Goal: Transaction & Acquisition: Download file/media

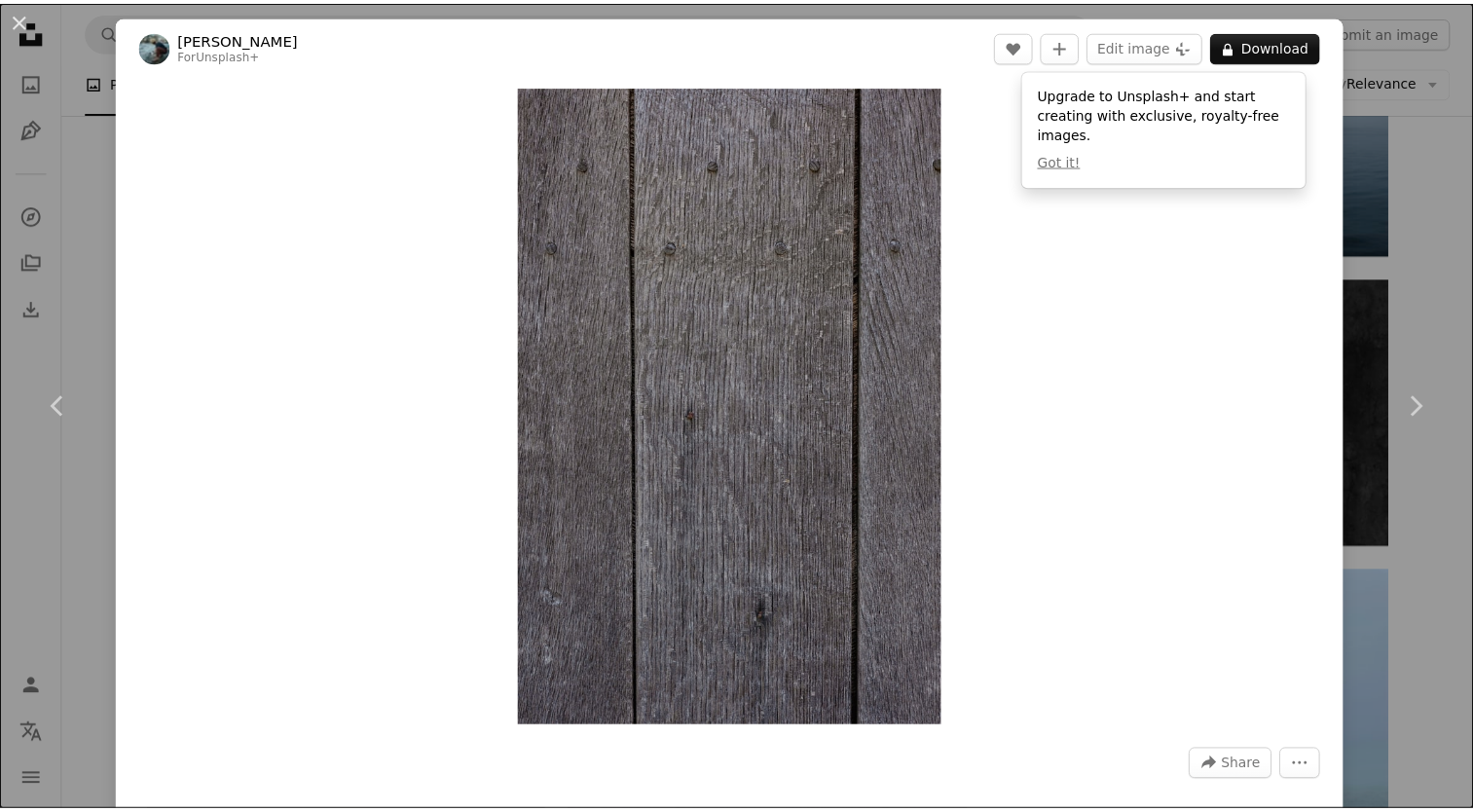
scroll to position [0, 107]
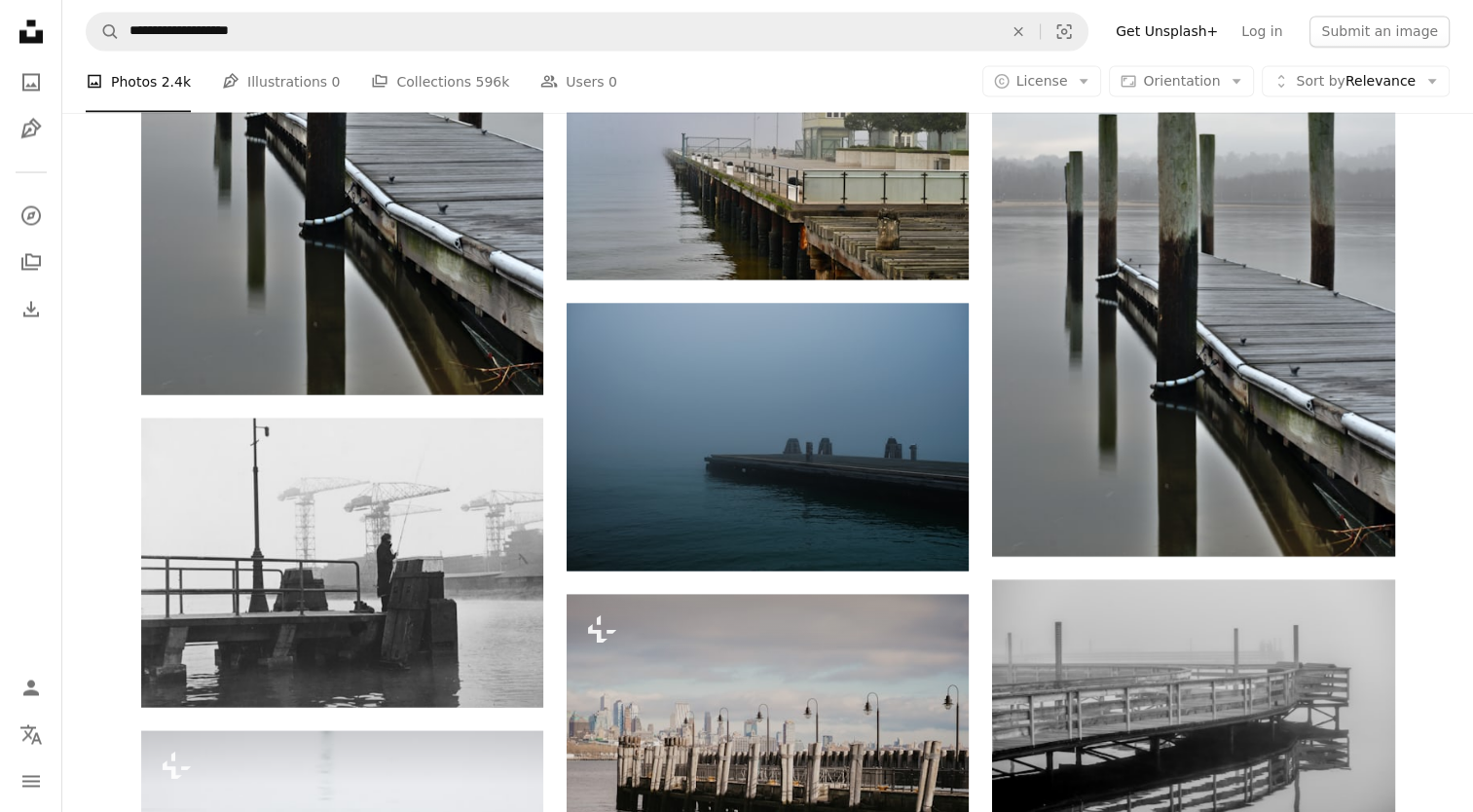
scroll to position [10950, 0]
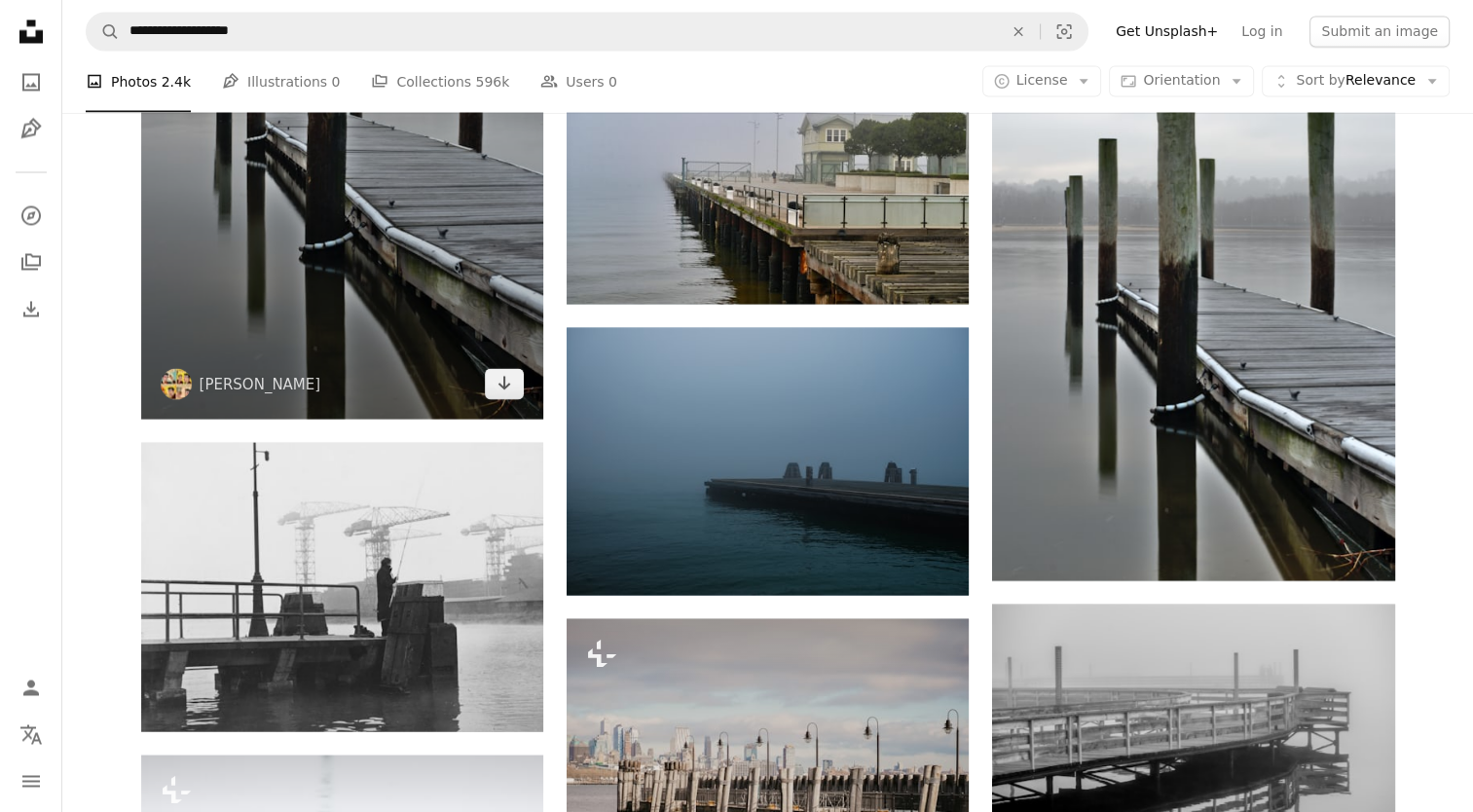
click at [356, 264] on img at bounding box center [342, 116] width 402 height 603
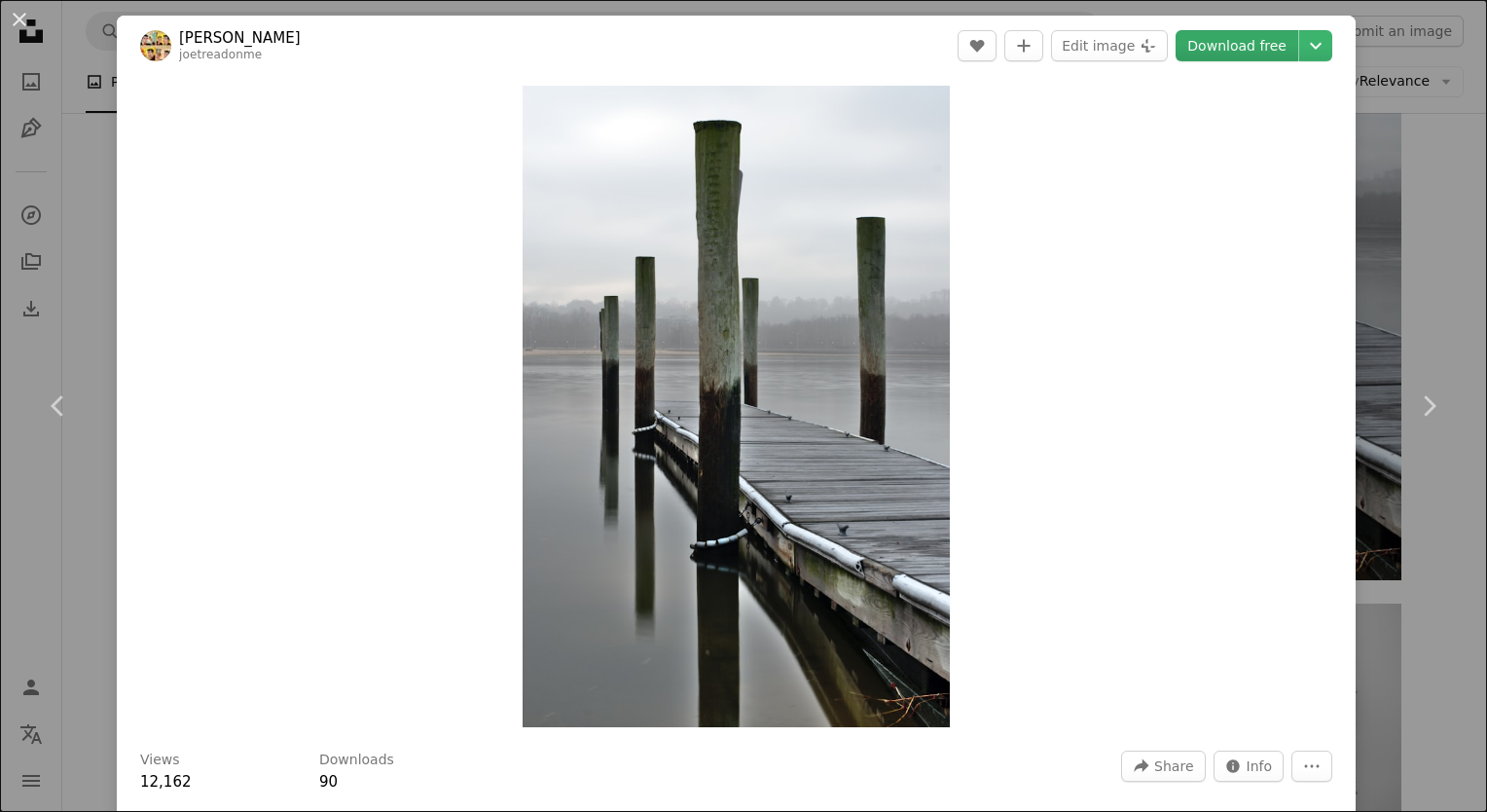
click at [1241, 49] on link "Download free" at bounding box center [1237, 46] width 123 height 31
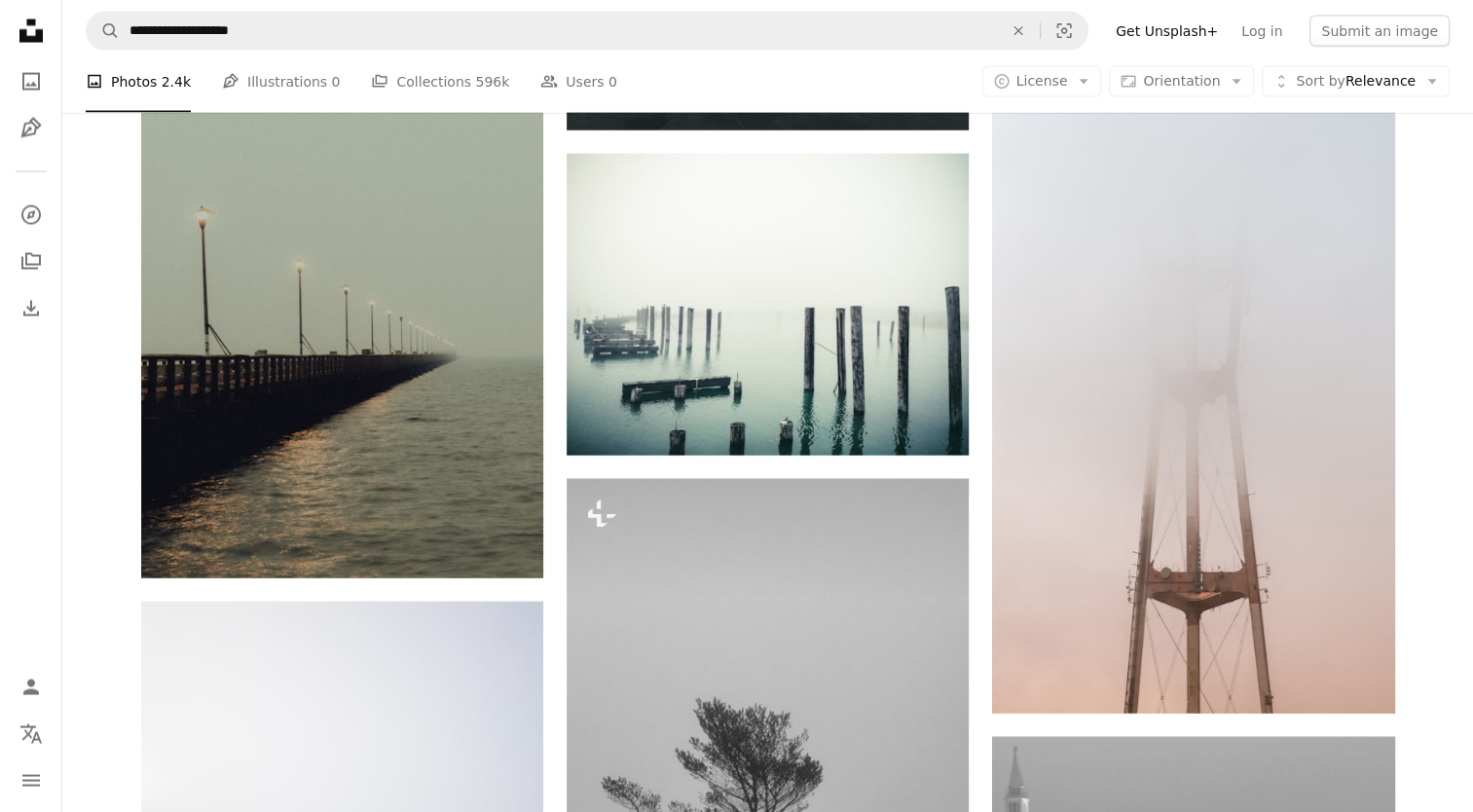
scroll to position [26187, 0]
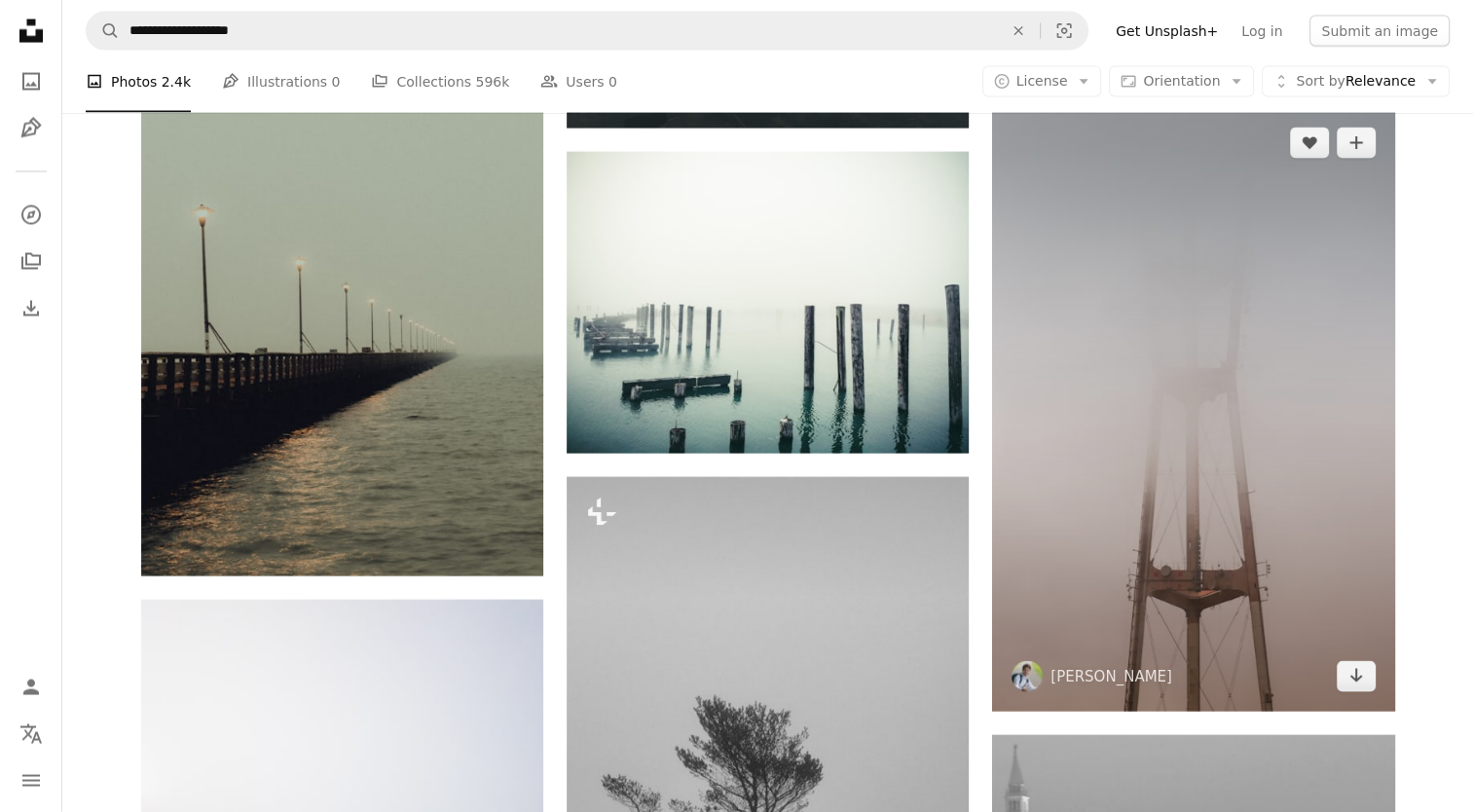
click at [1296, 236] on img at bounding box center [1193, 410] width 402 height 604
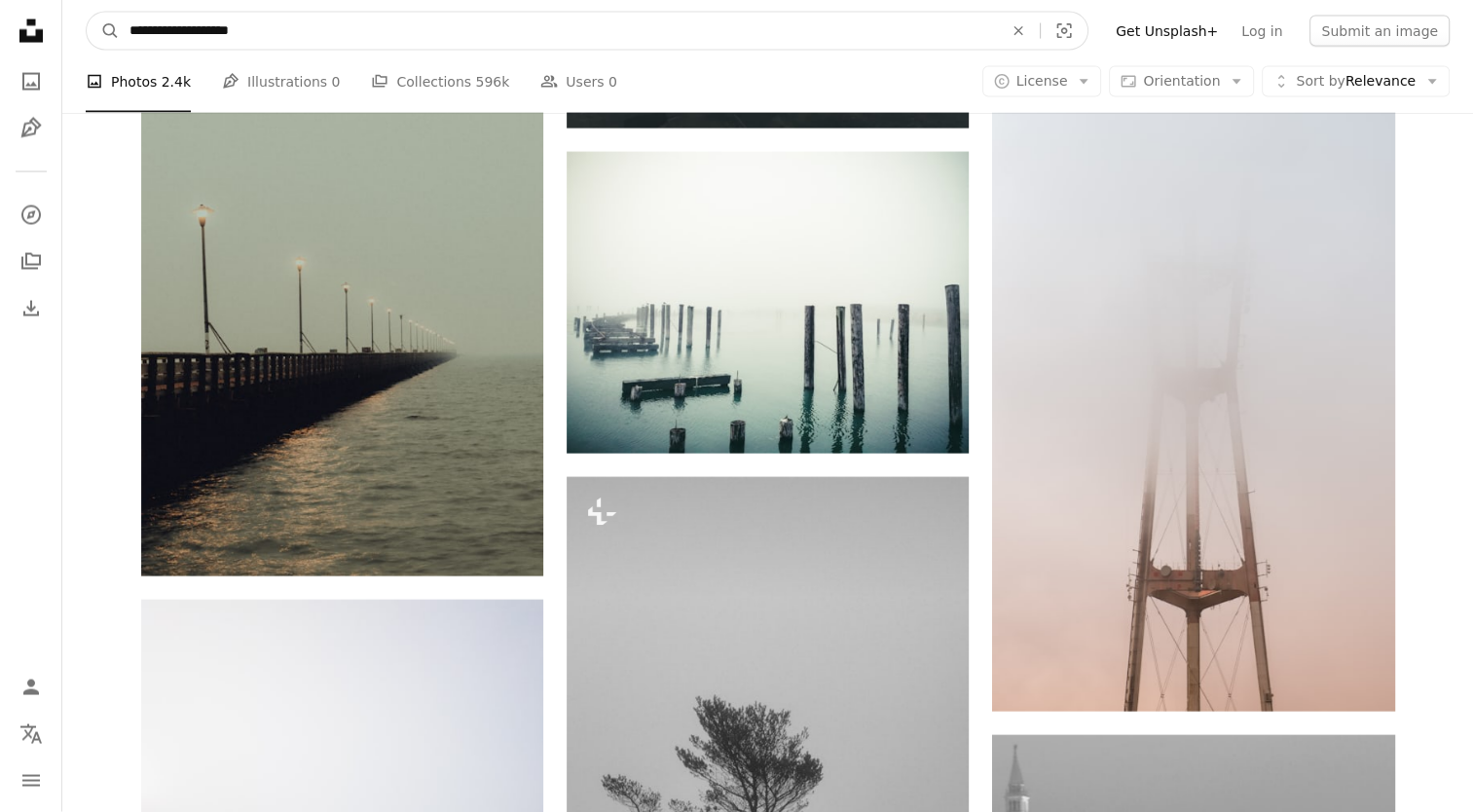
click at [912, 37] on input "**********" at bounding box center [558, 31] width 878 height 37
type input "**********"
click button "A magnifying glass" at bounding box center [103, 31] width 33 height 37
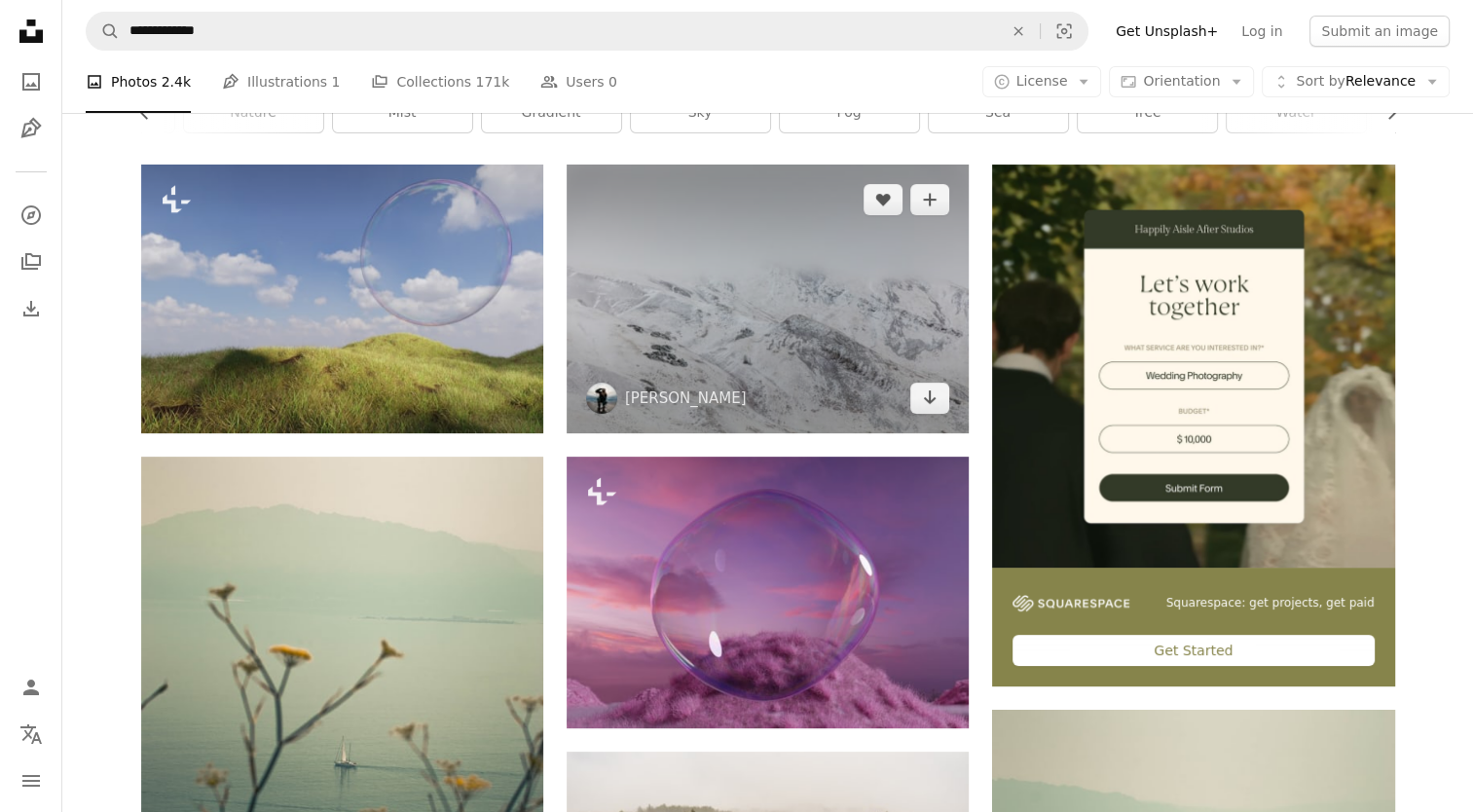
scroll to position [322, 0]
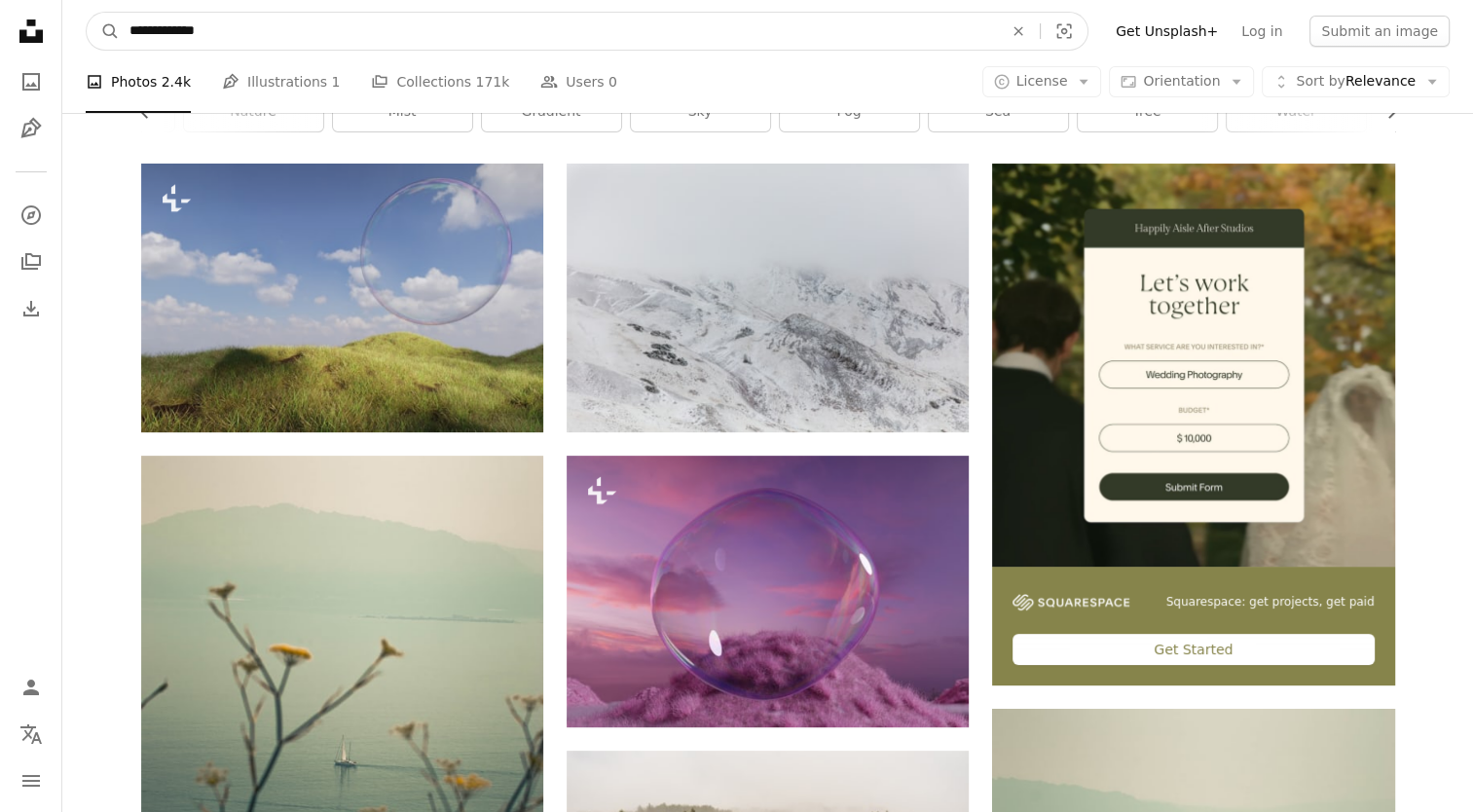
click at [861, 29] on input "**********" at bounding box center [558, 31] width 878 height 37
type input "**********"
click button "A magnifying glass" at bounding box center [103, 31] width 33 height 37
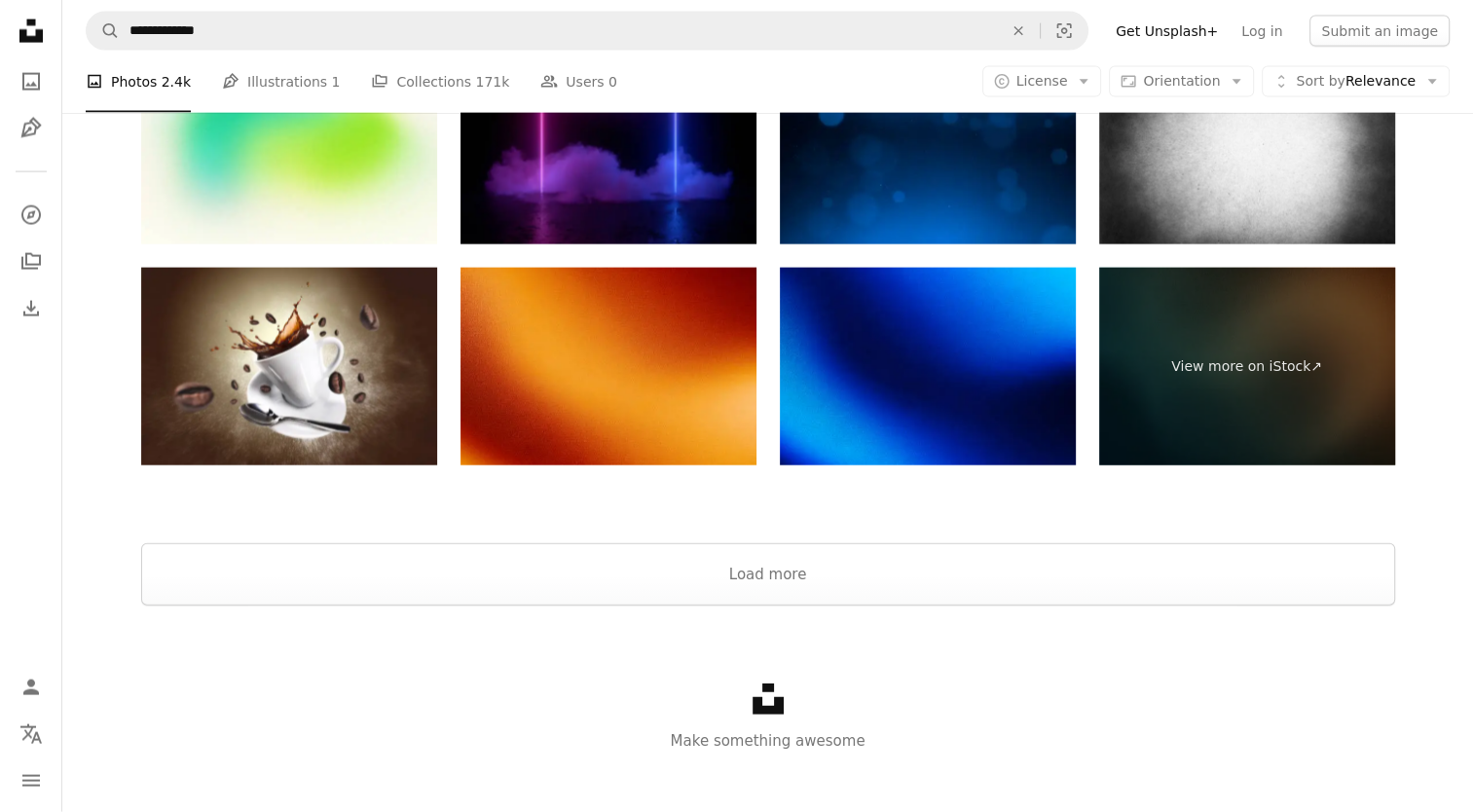
scroll to position [4418, 0]
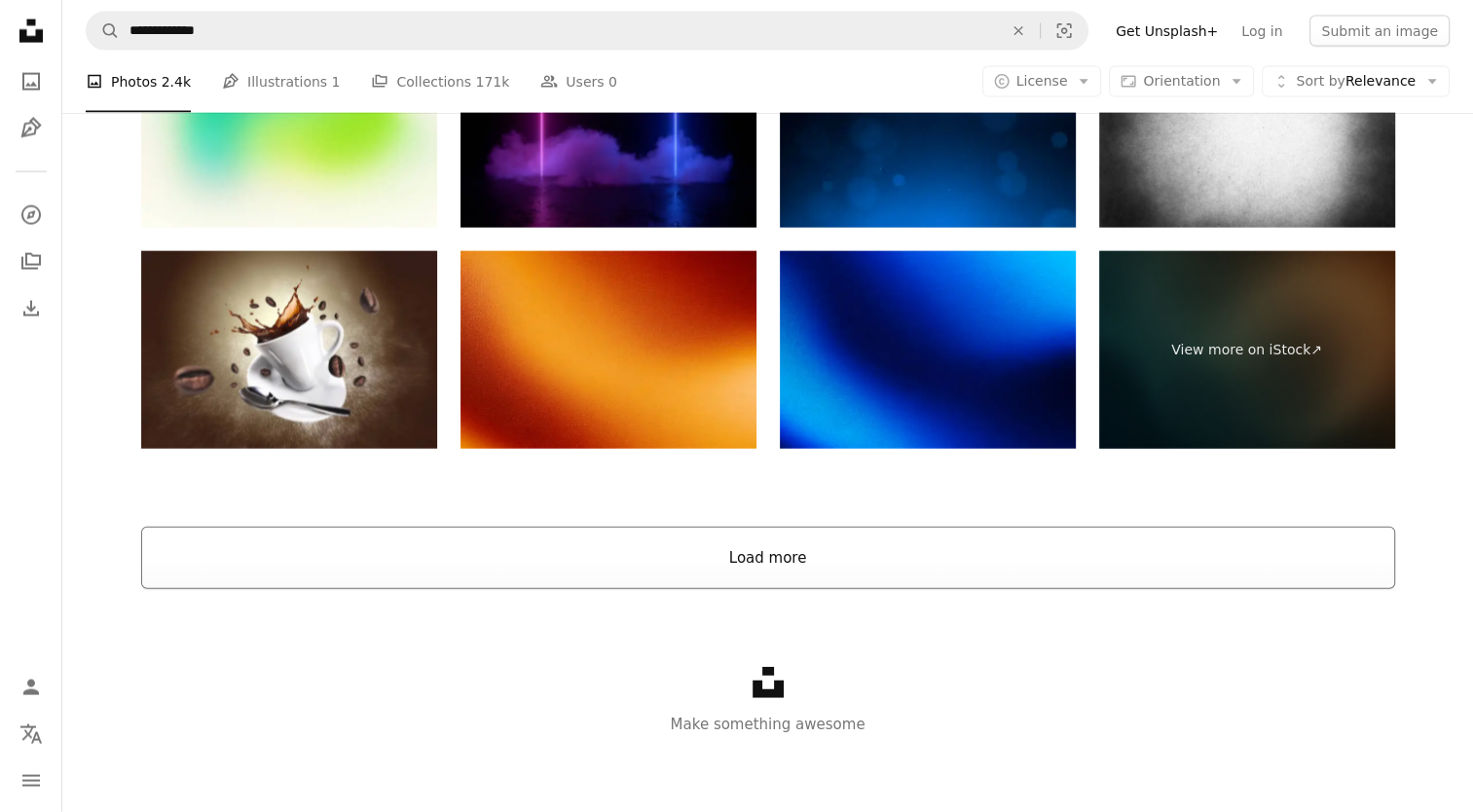
click at [639, 567] on button "Load more" at bounding box center [768, 558] width 1254 height 62
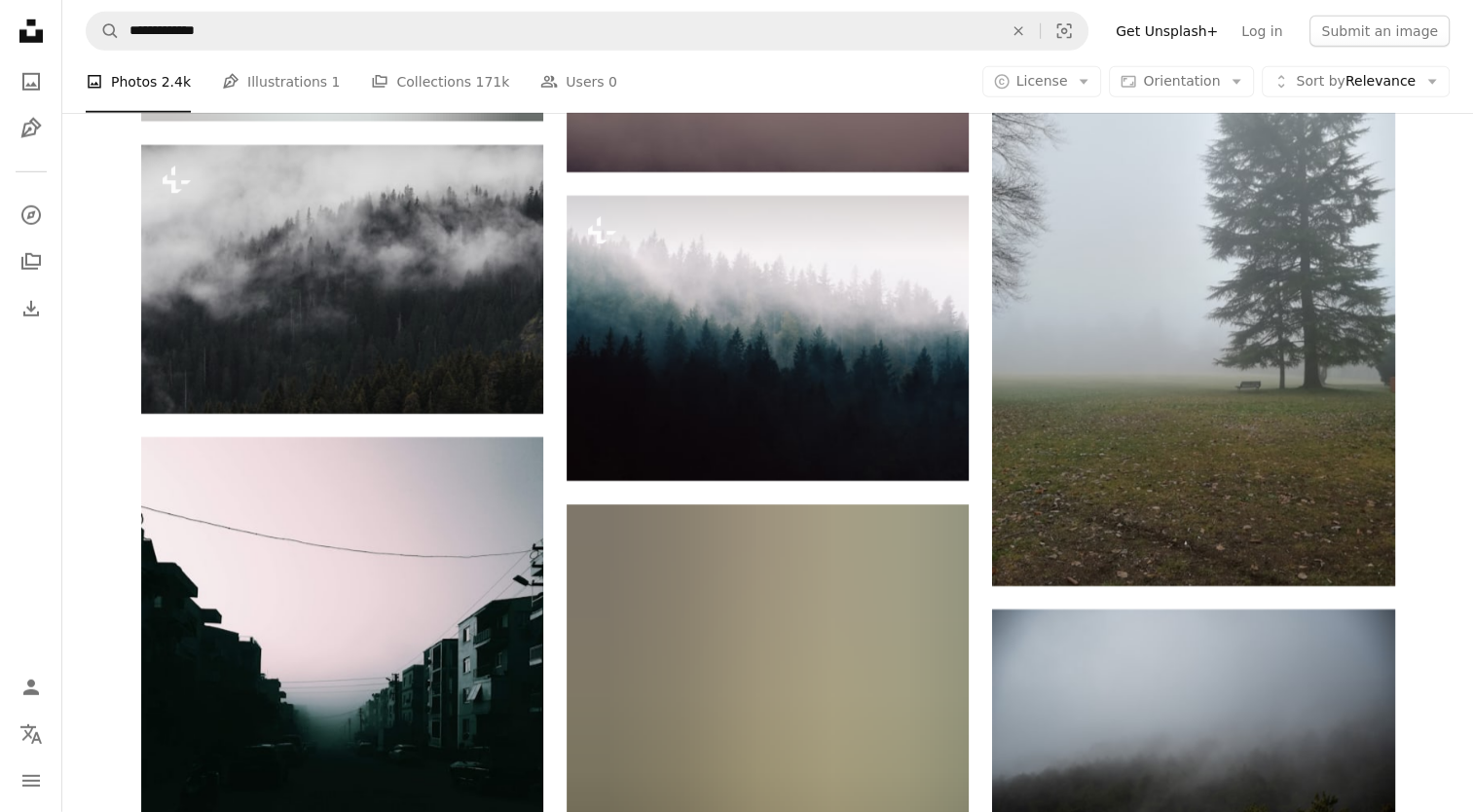
scroll to position [20615, 0]
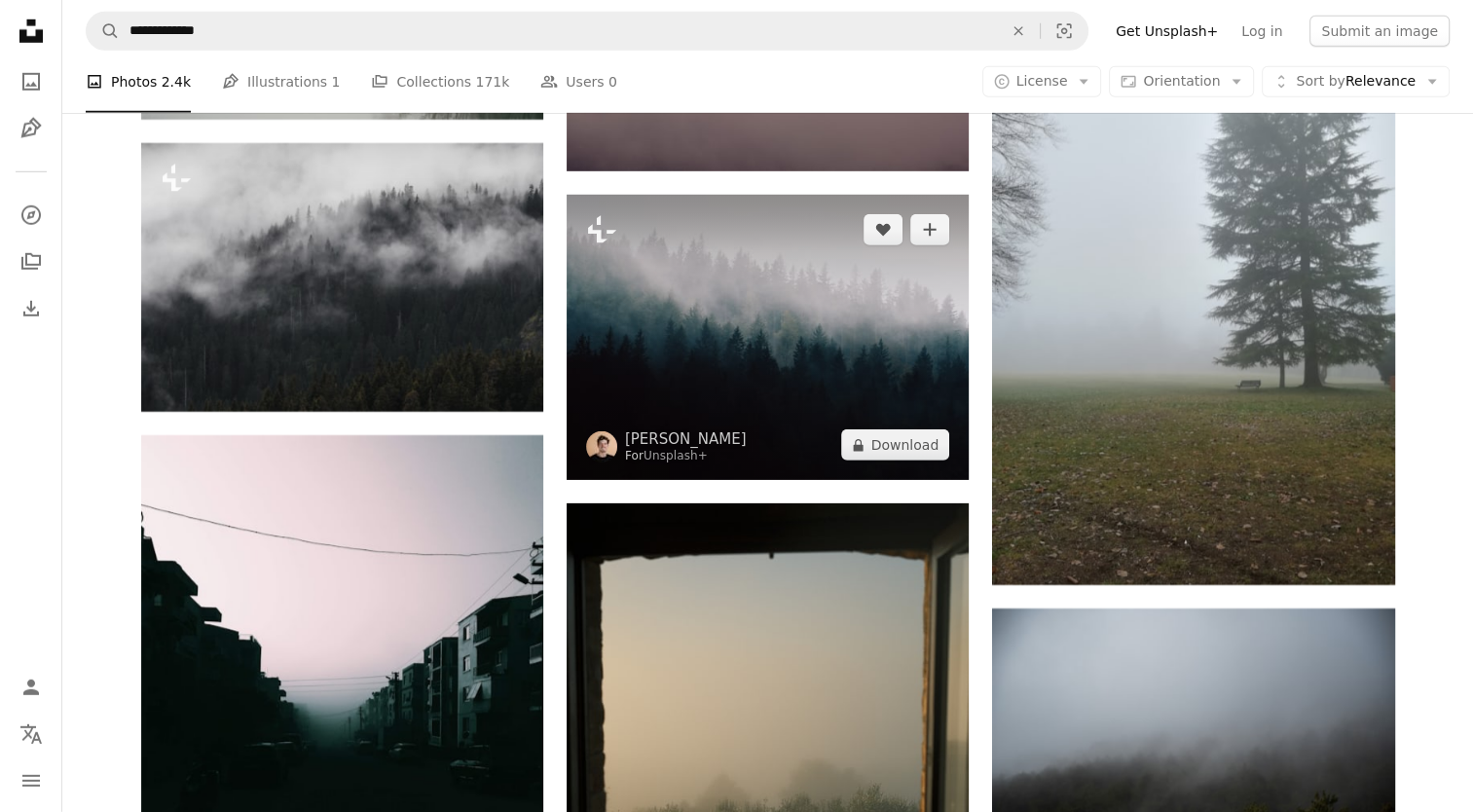
click at [570, 345] on img at bounding box center [768, 337] width 402 height 285
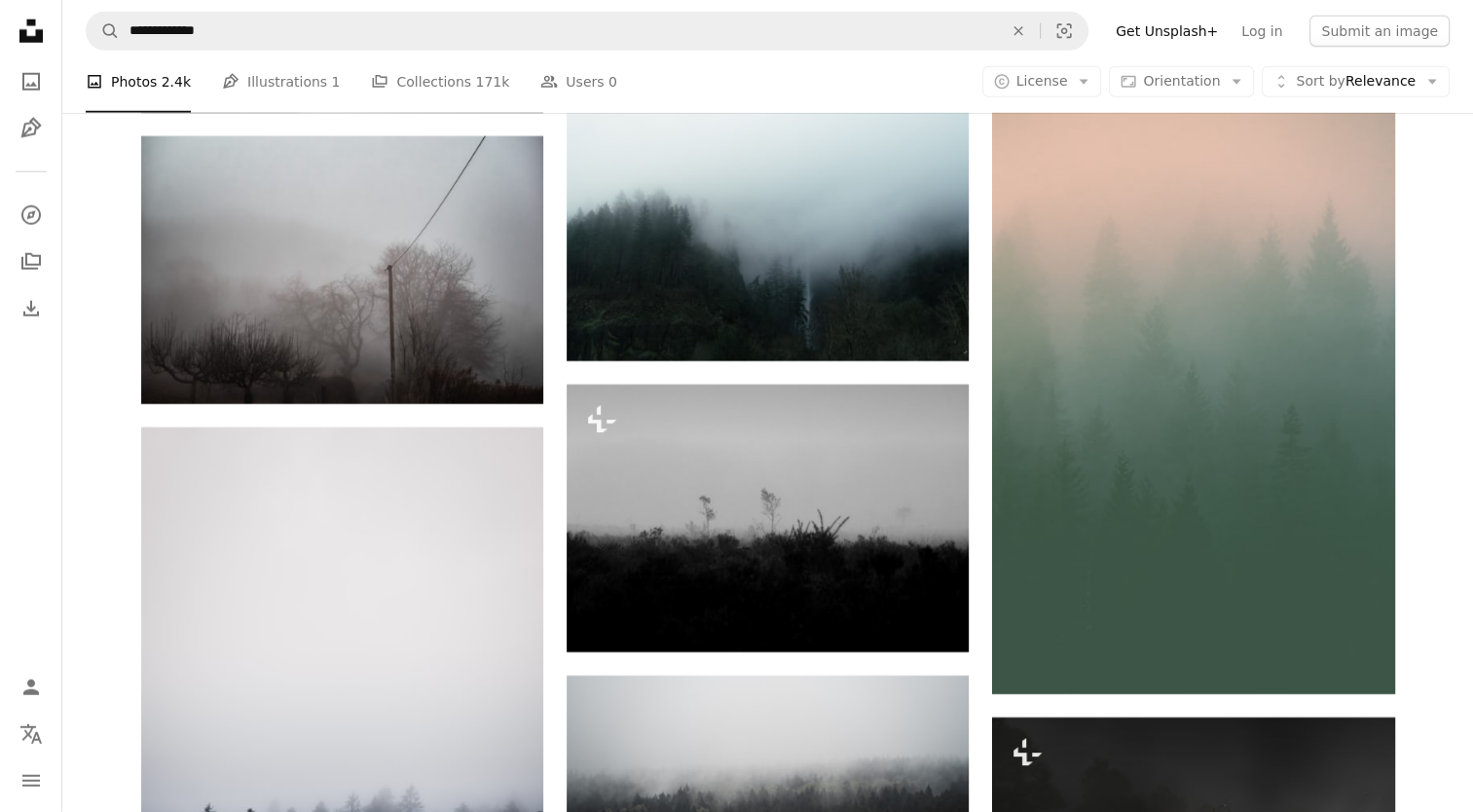
scroll to position [27454, 0]
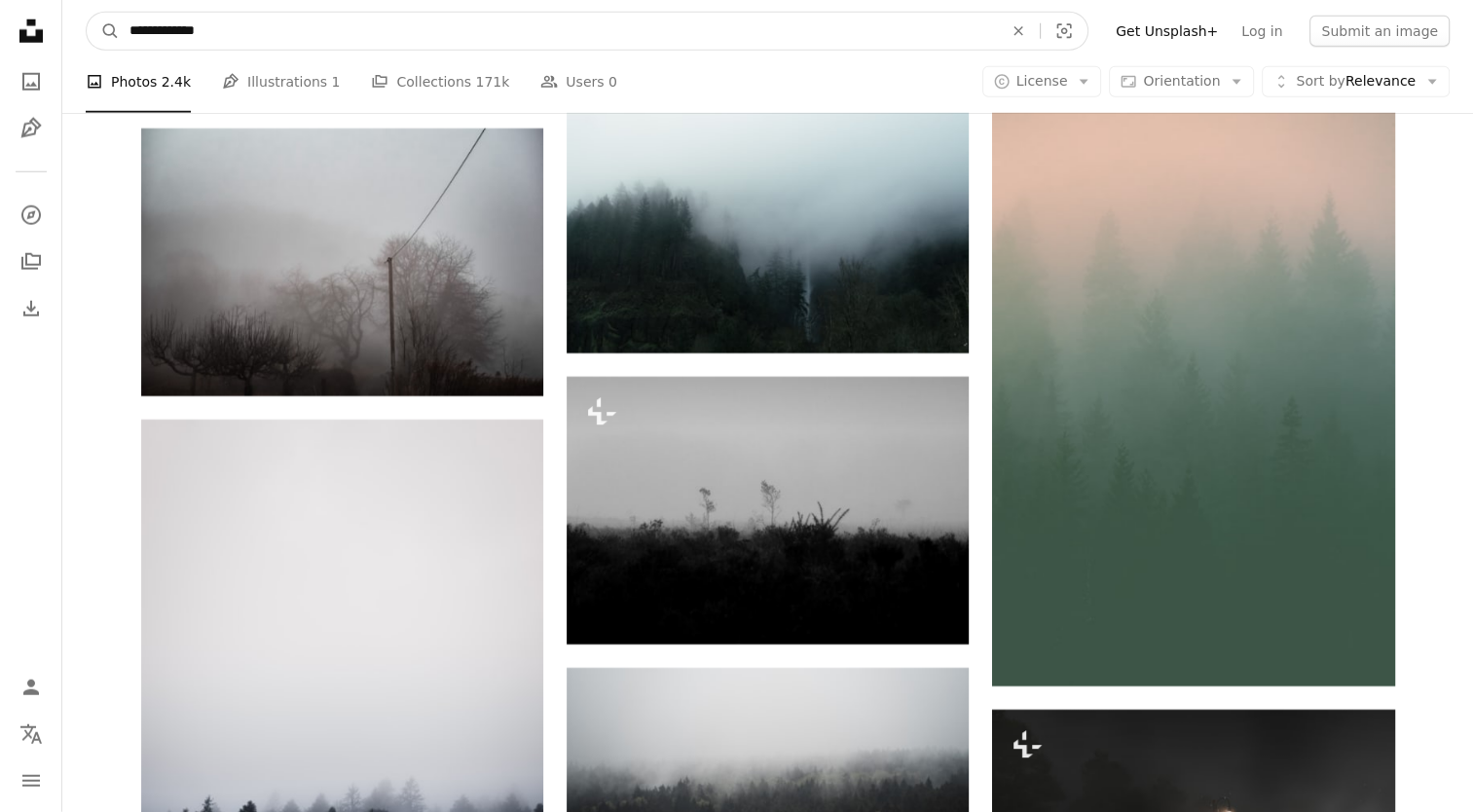
click at [240, 37] on input "**********" at bounding box center [558, 31] width 878 height 37
type input "**********"
click button "A magnifying glass" at bounding box center [103, 31] width 33 height 37
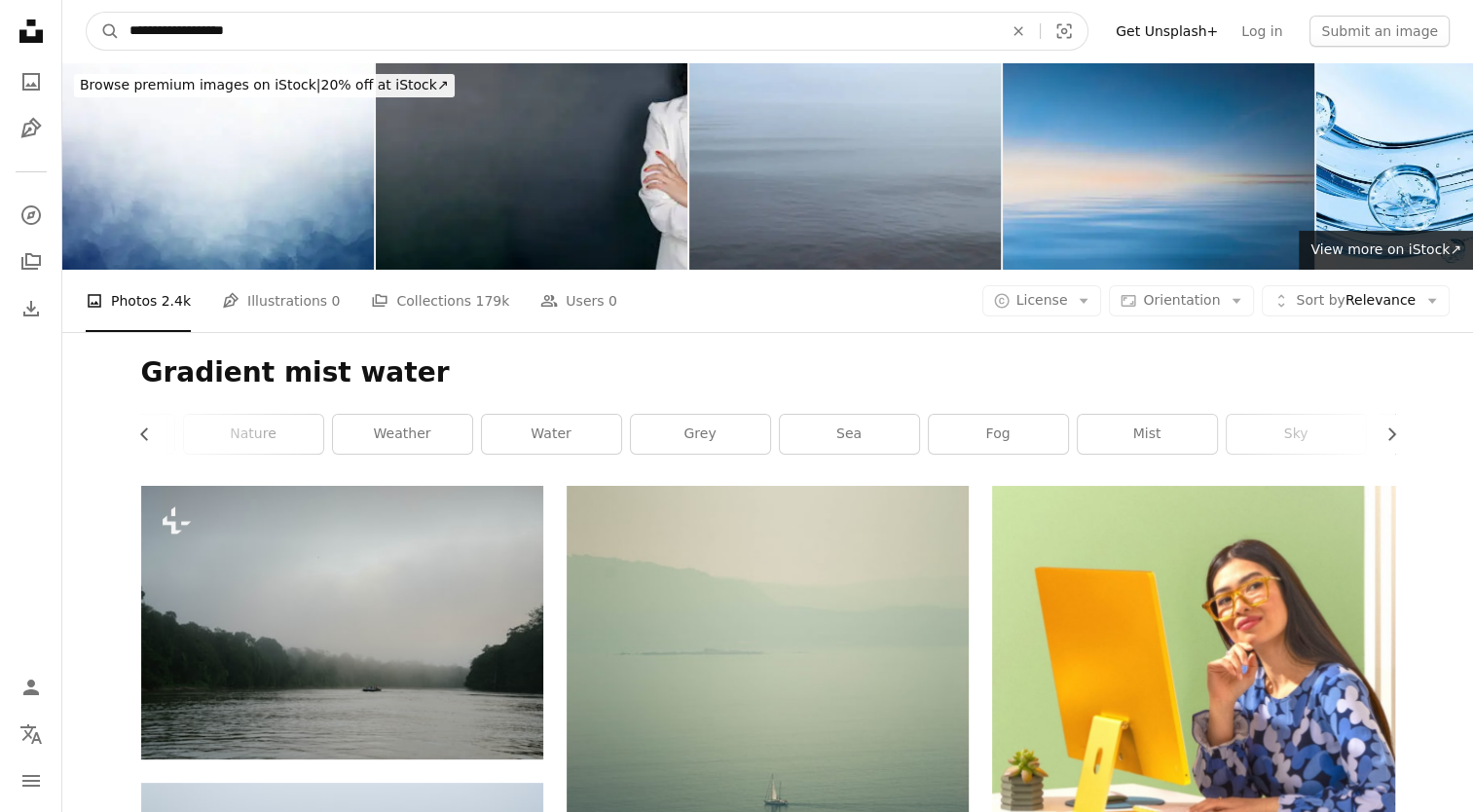
click at [230, 21] on input "**********" at bounding box center [558, 31] width 878 height 37
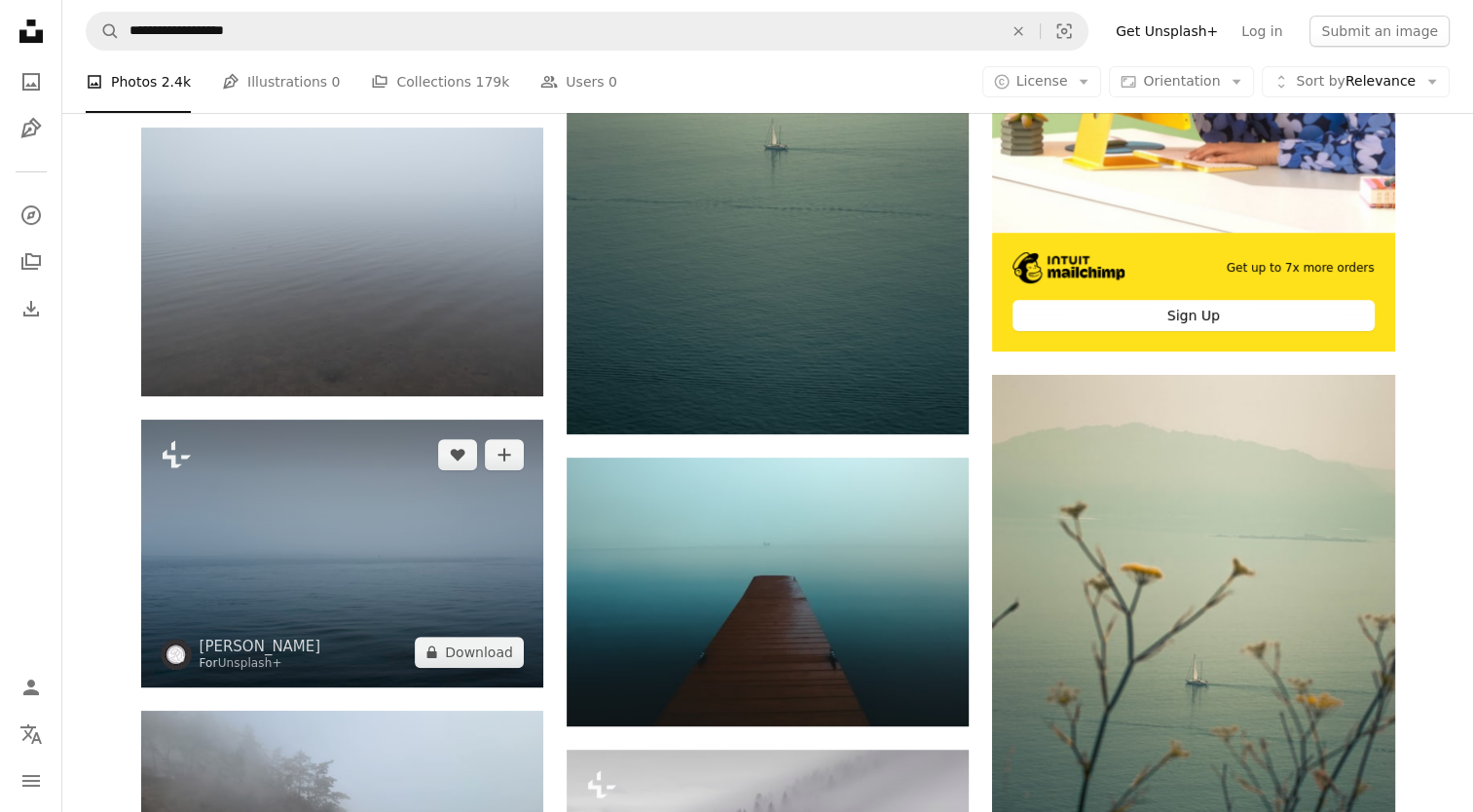
scroll to position [650, 0]
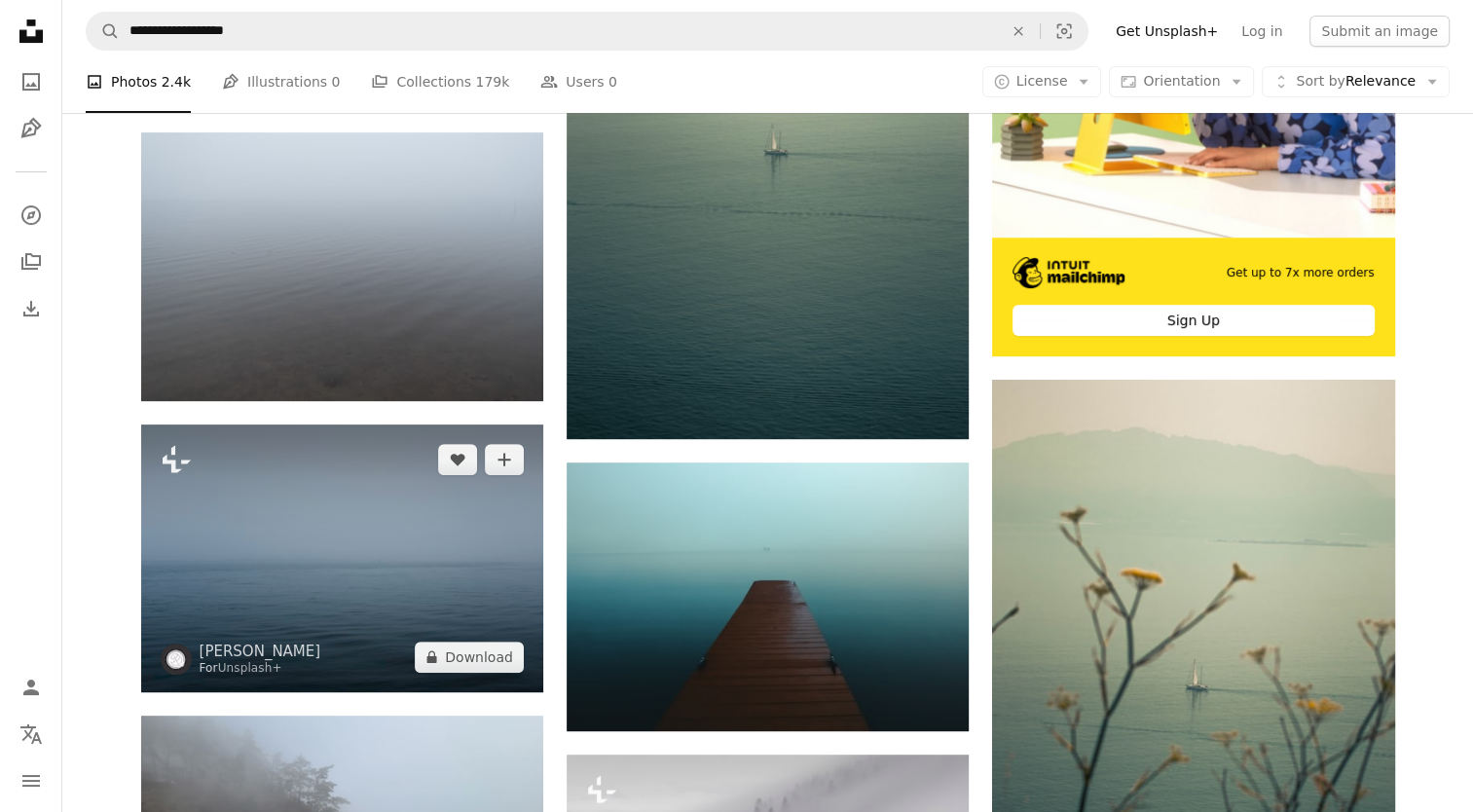
click at [365, 546] on img at bounding box center [342, 558] width 402 height 268
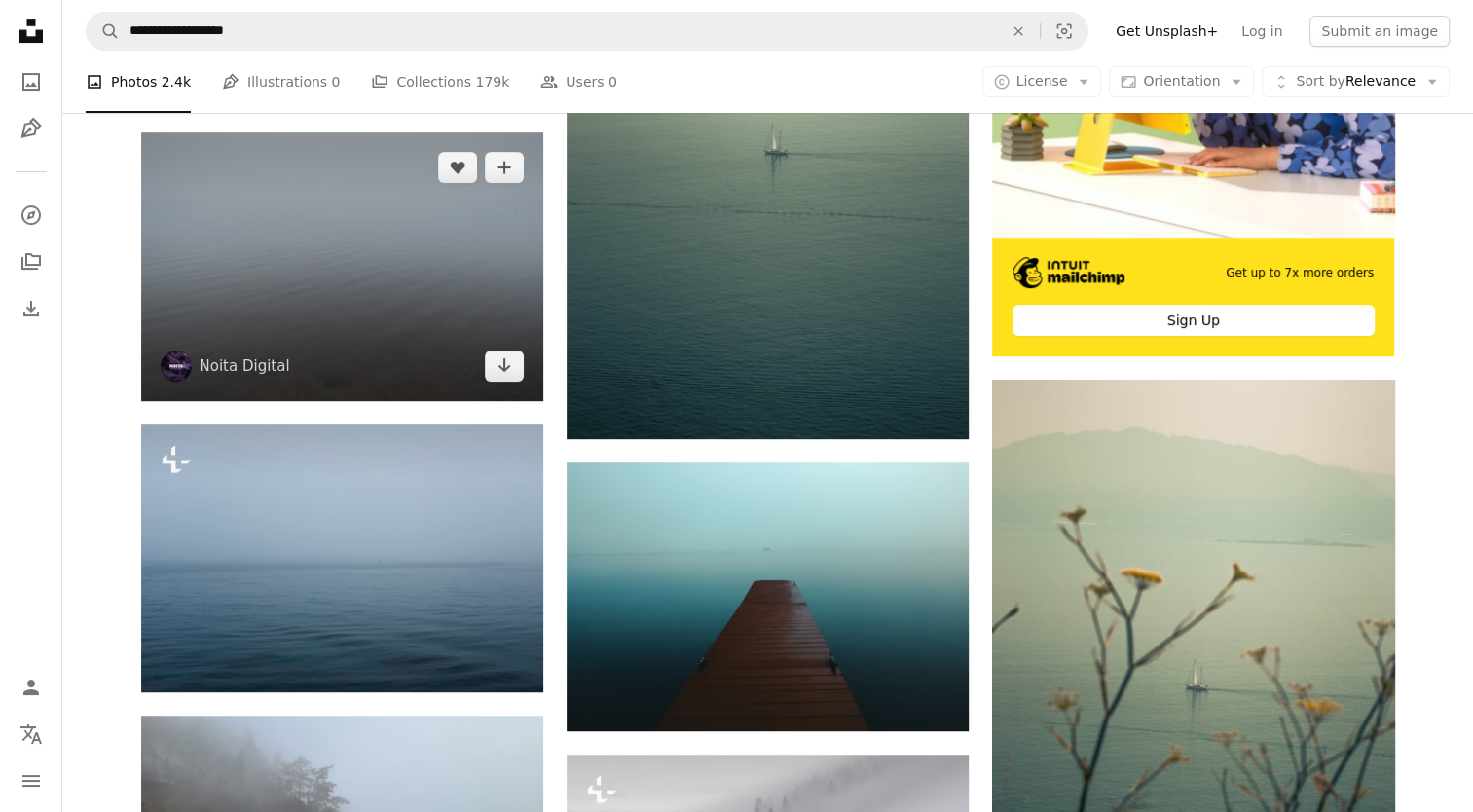
click at [433, 273] on img at bounding box center [342, 266] width 402 height 268
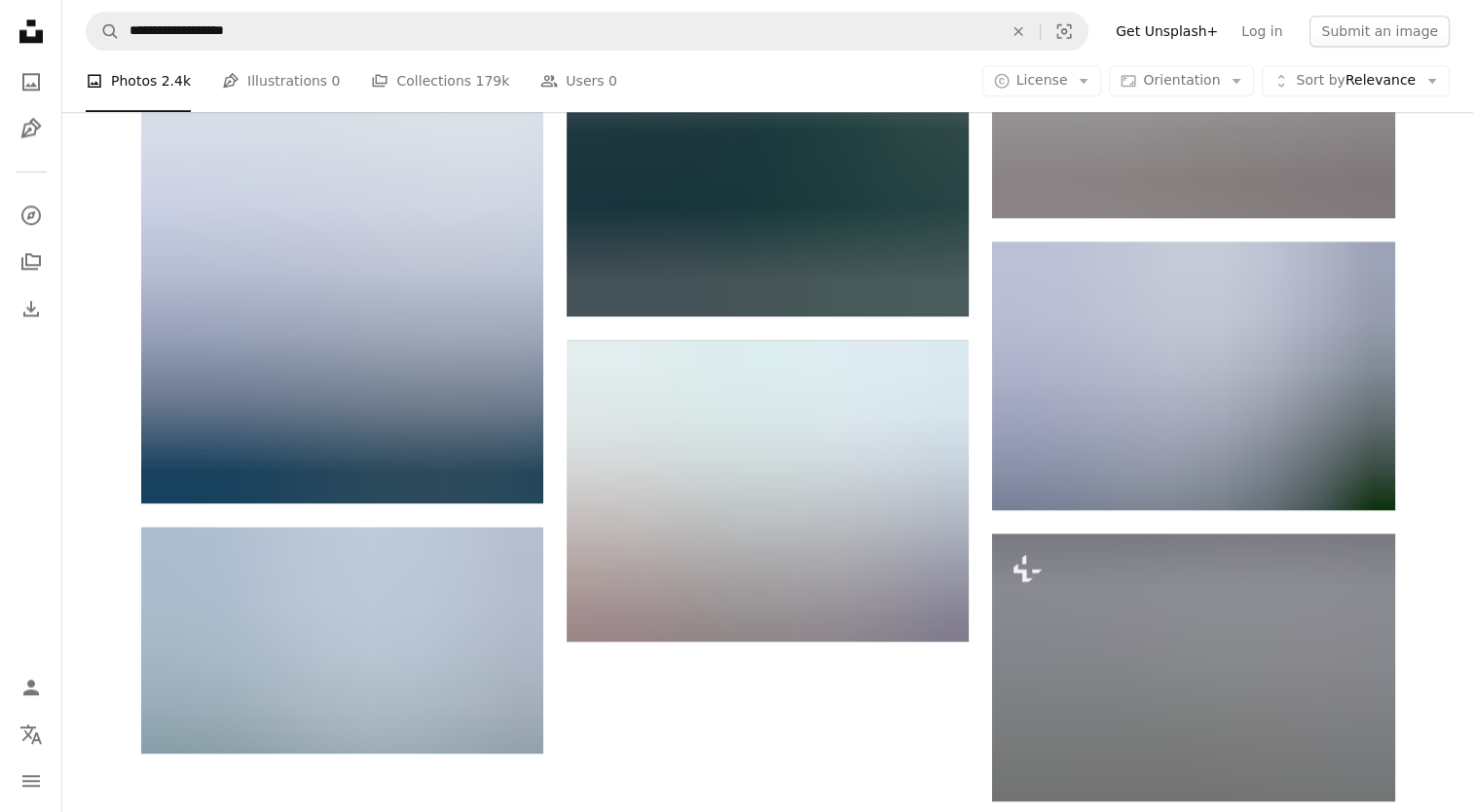
scroll to position [2224, 0]
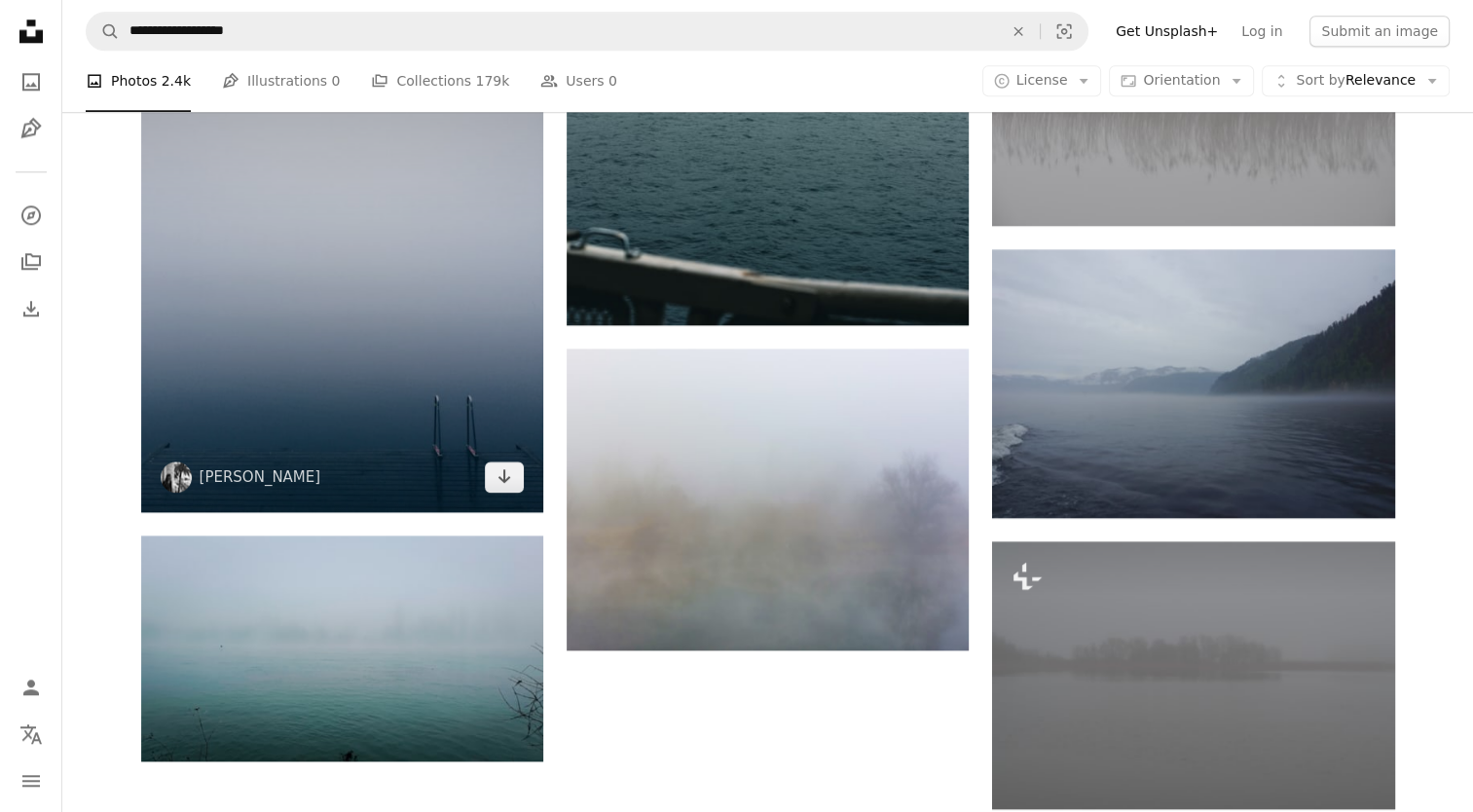
click at [380, 319] on img at bounding box center [342, 242] width 402 height 536
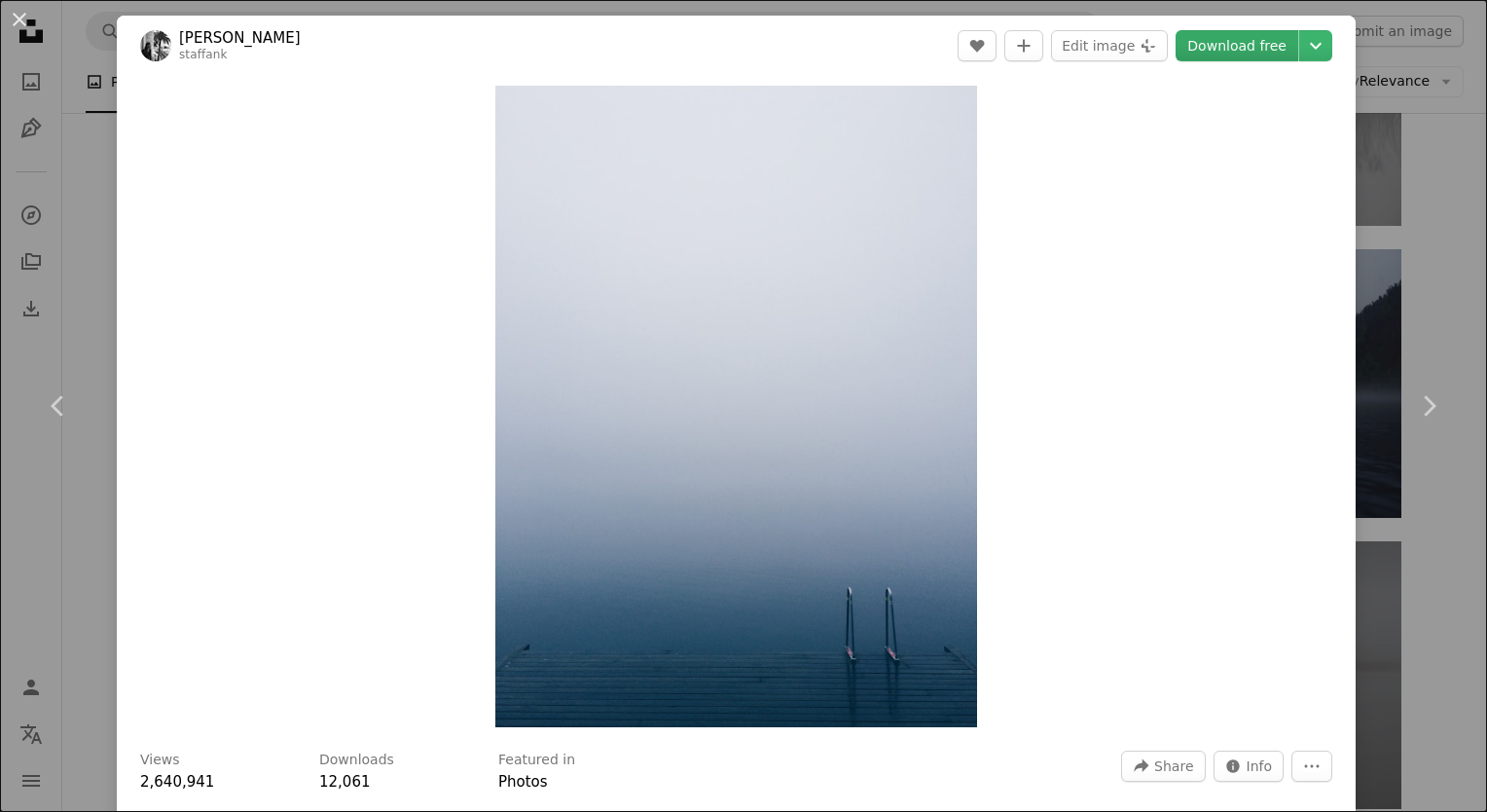
click at [1212, 47] on link "Download free" at bounding box center [1237, 46] width 123 height 31
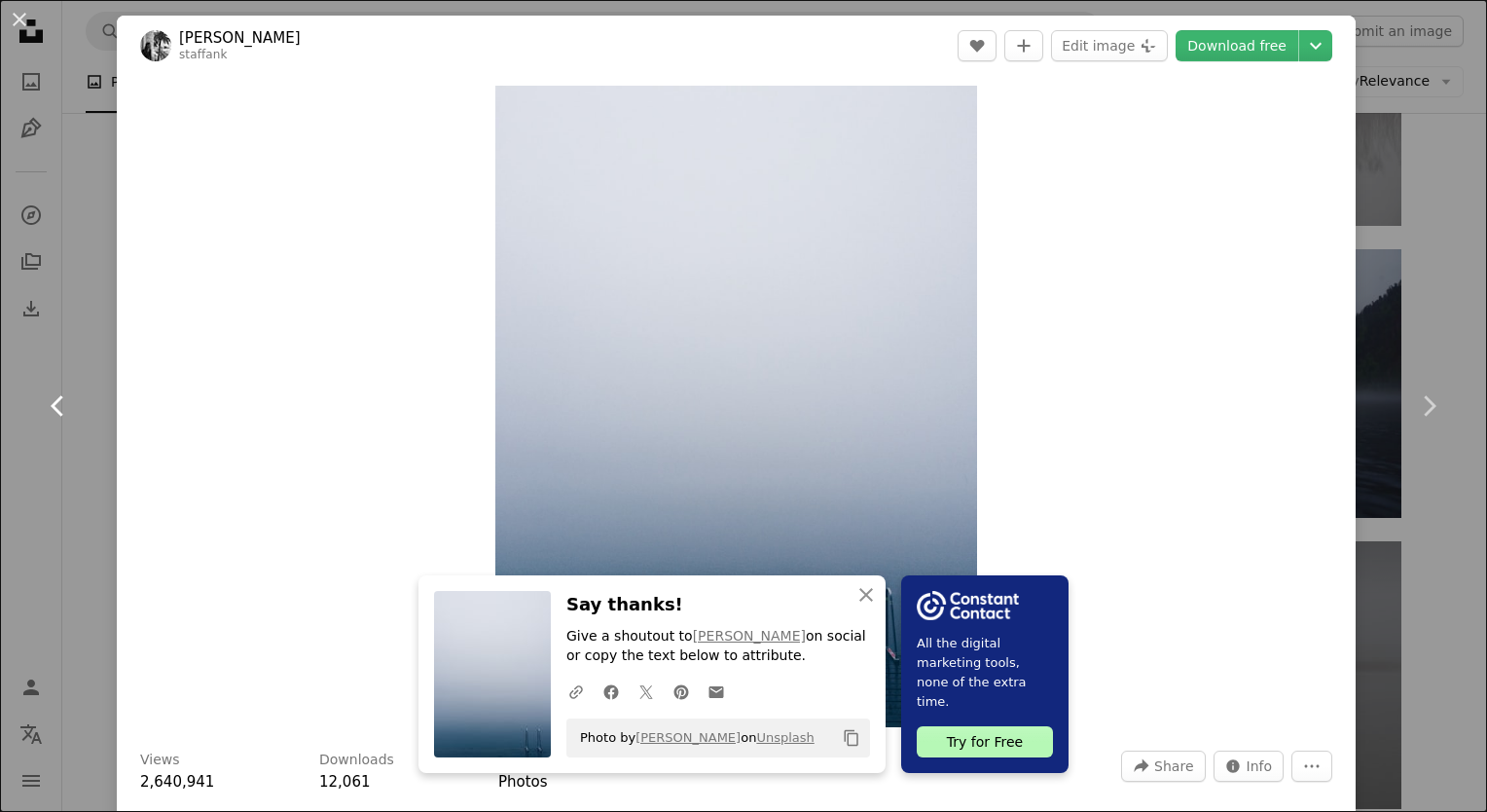
click at [74, 356] on link "Chevron left" at bounding box center [58, 406] width 117 height 187
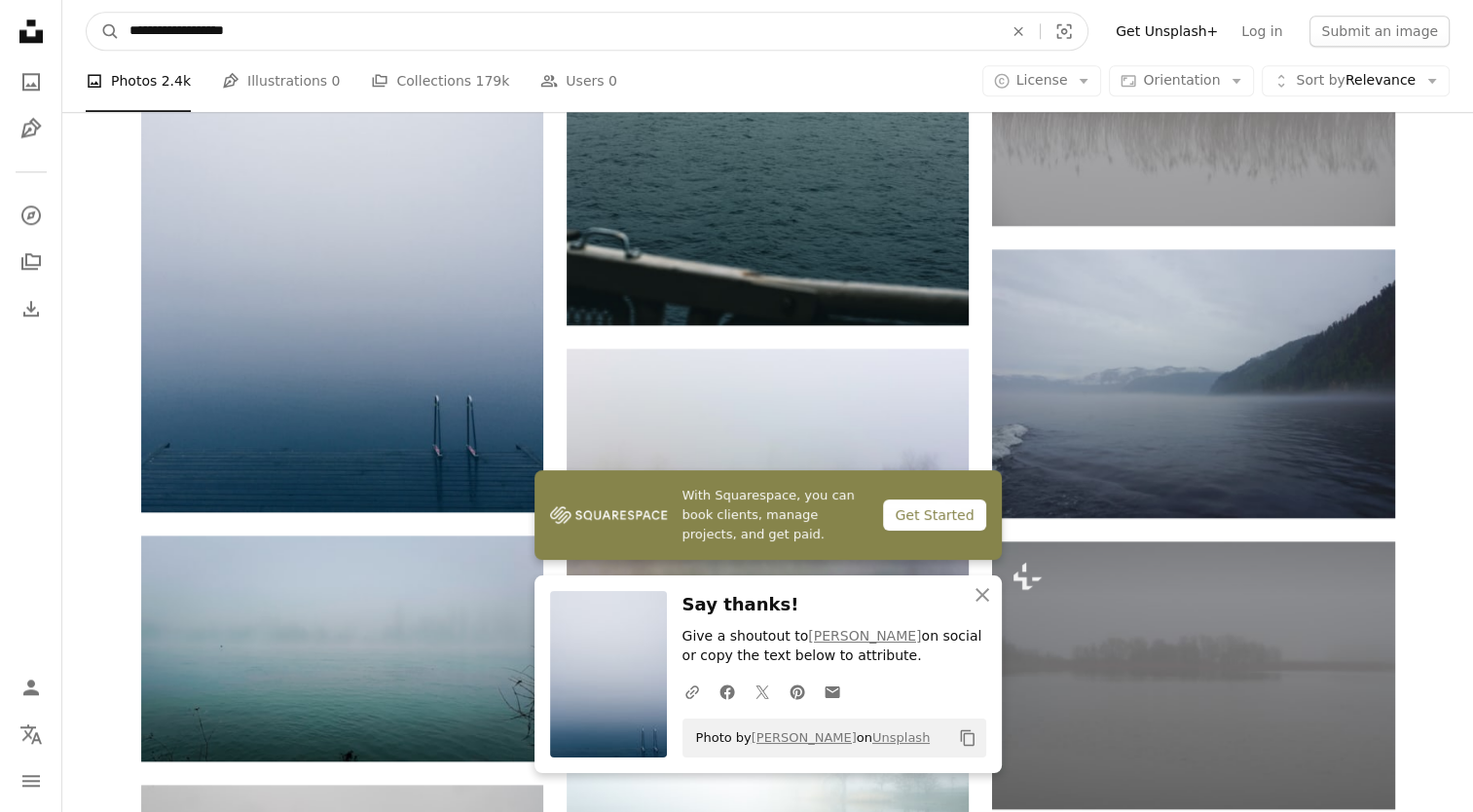
click at [262, 34] on input "**********" at bounding box center [558, 31] width 878 height 37
type input "**********"
click at [87, 13] on button "A magnifying glass" at bounding box center [103, 31] width 33 height 37
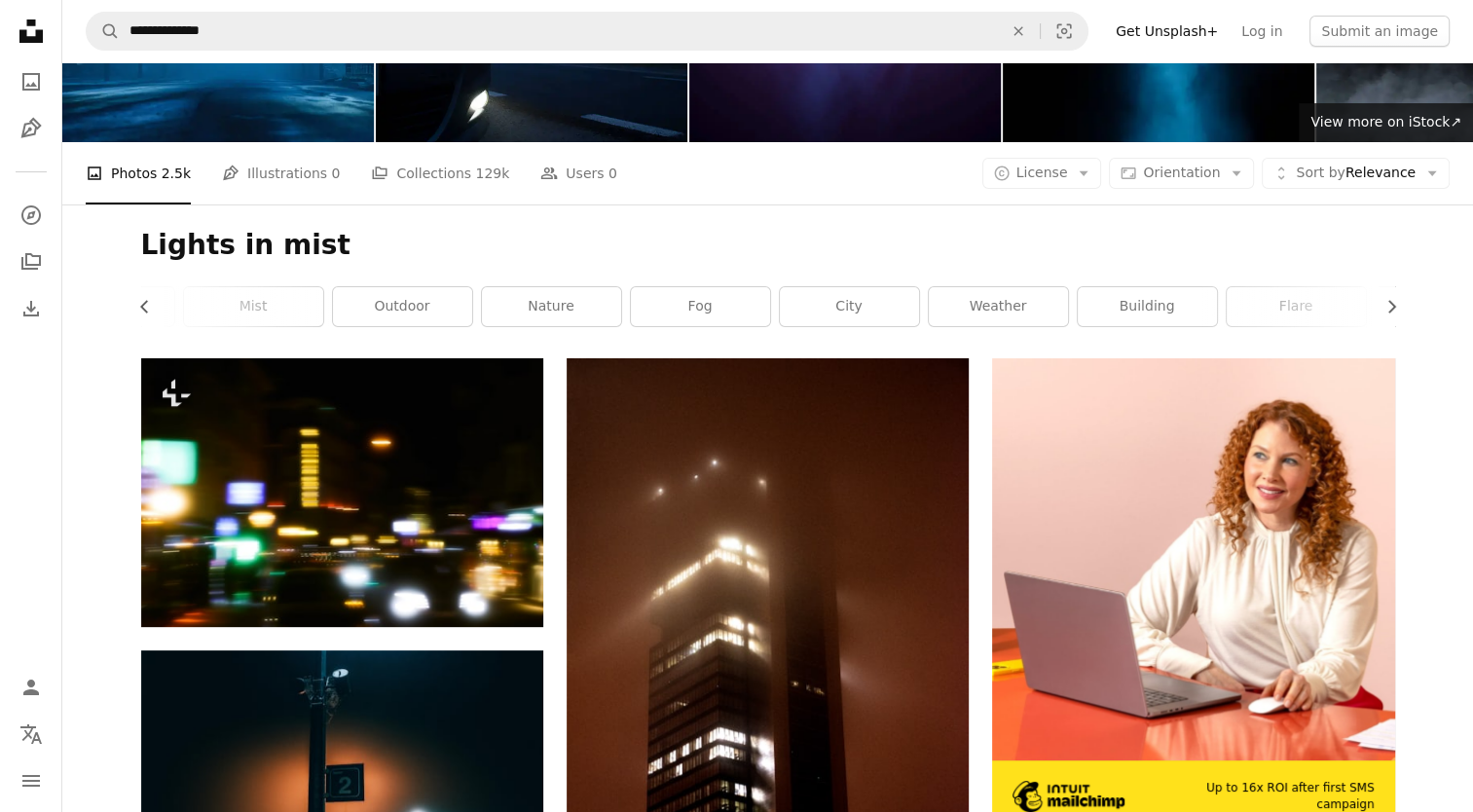
scroll to position [129, 0]
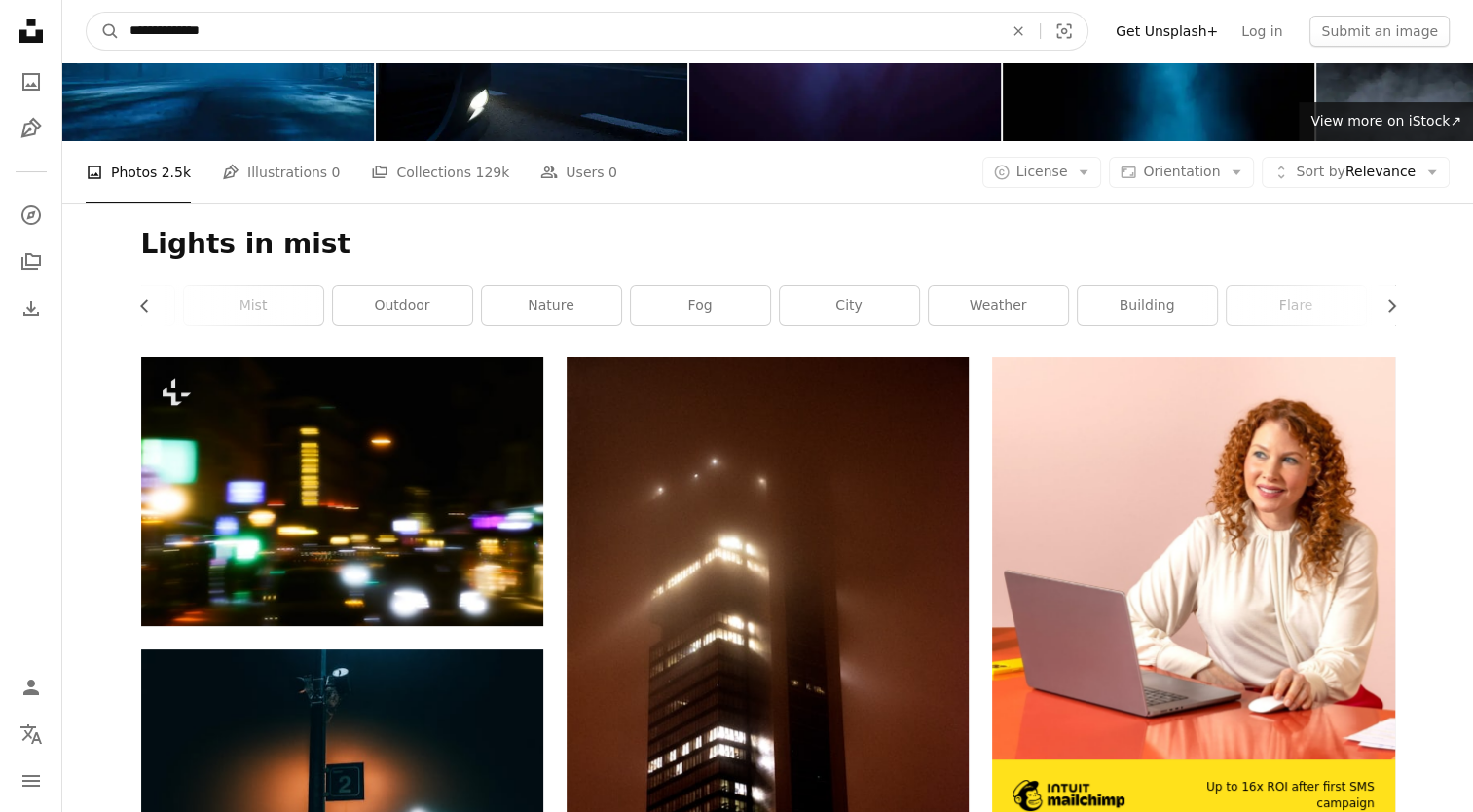
click at [401, 45] on input "**********" at bounding box center [558, 31] width 878 height 37
type input "**********"
click button "A magnifying glass" at bounding box center [103, 31] width 33 height 37
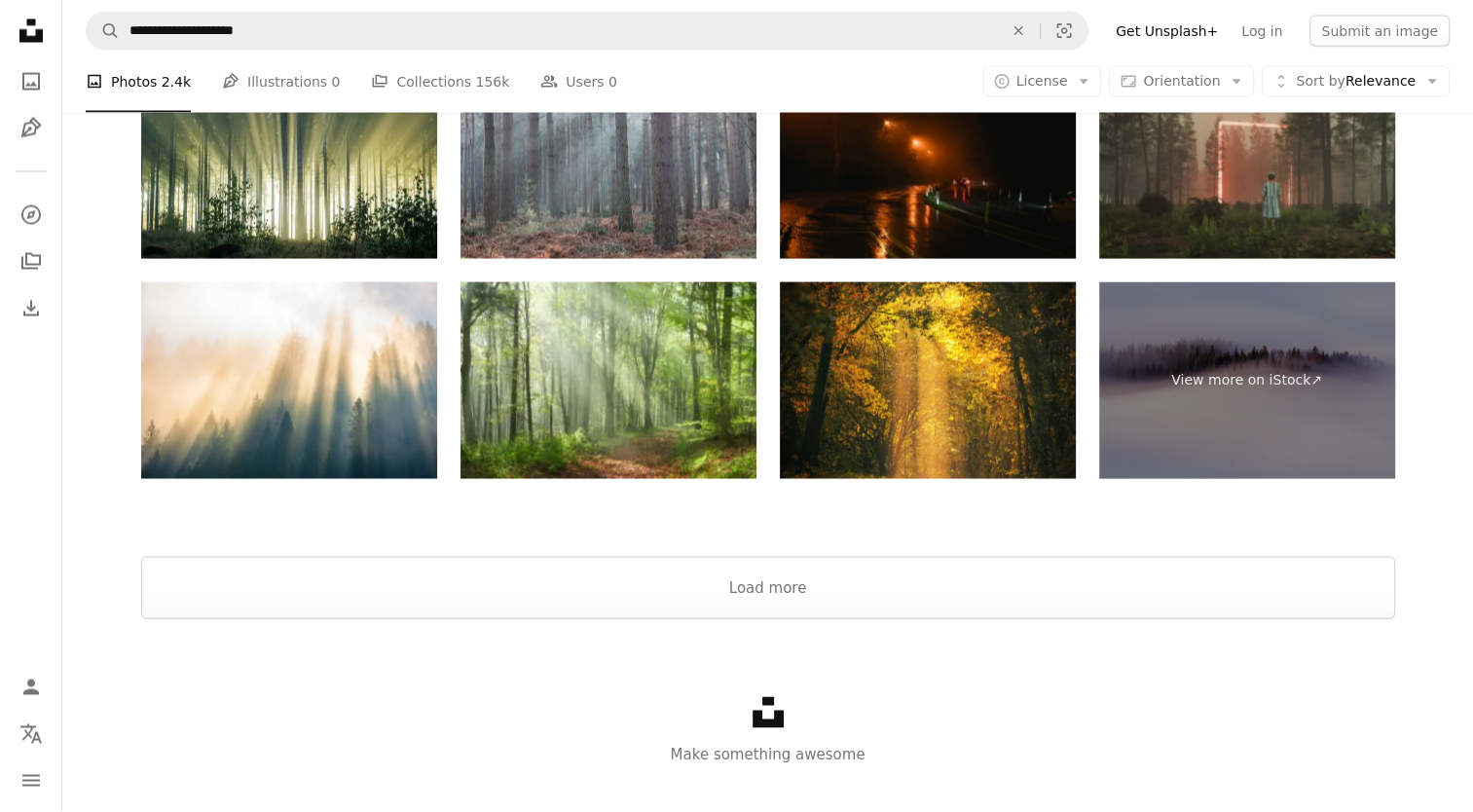
scroll to position [3783, 0]
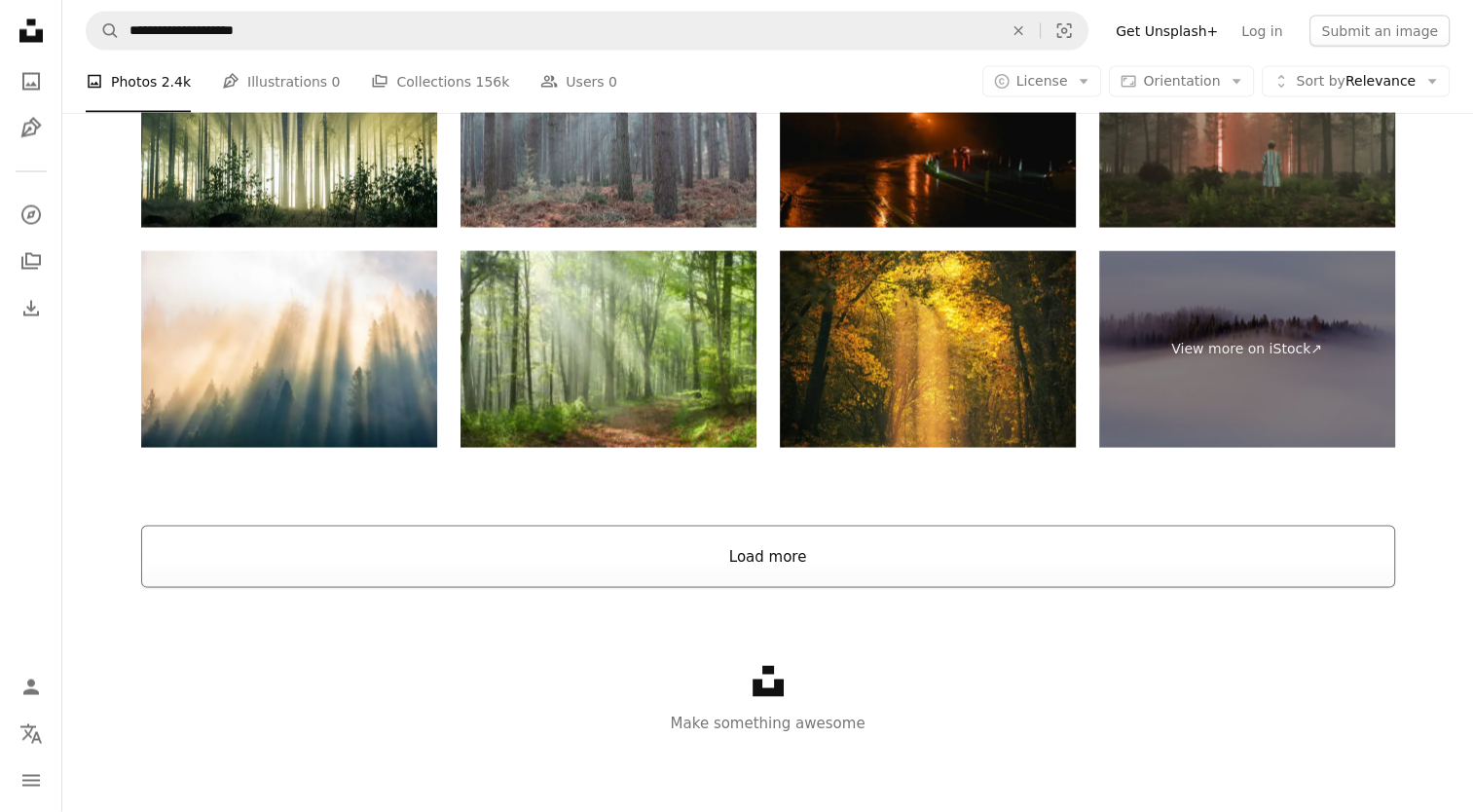
click at [717, 563] on button "Load more" at bounding box center [768, 557] width 1254 height 62
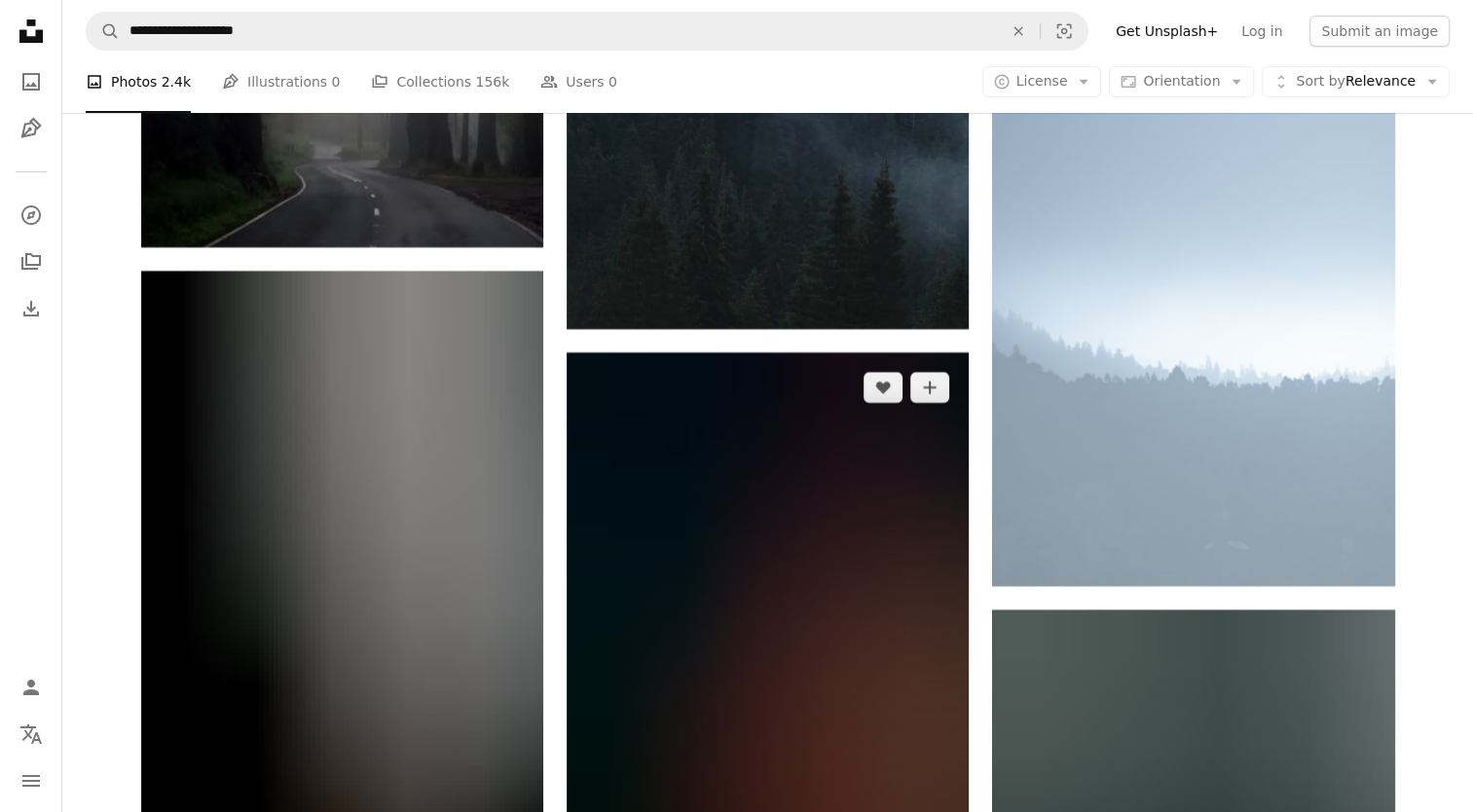
scroll to position [22247, 0]
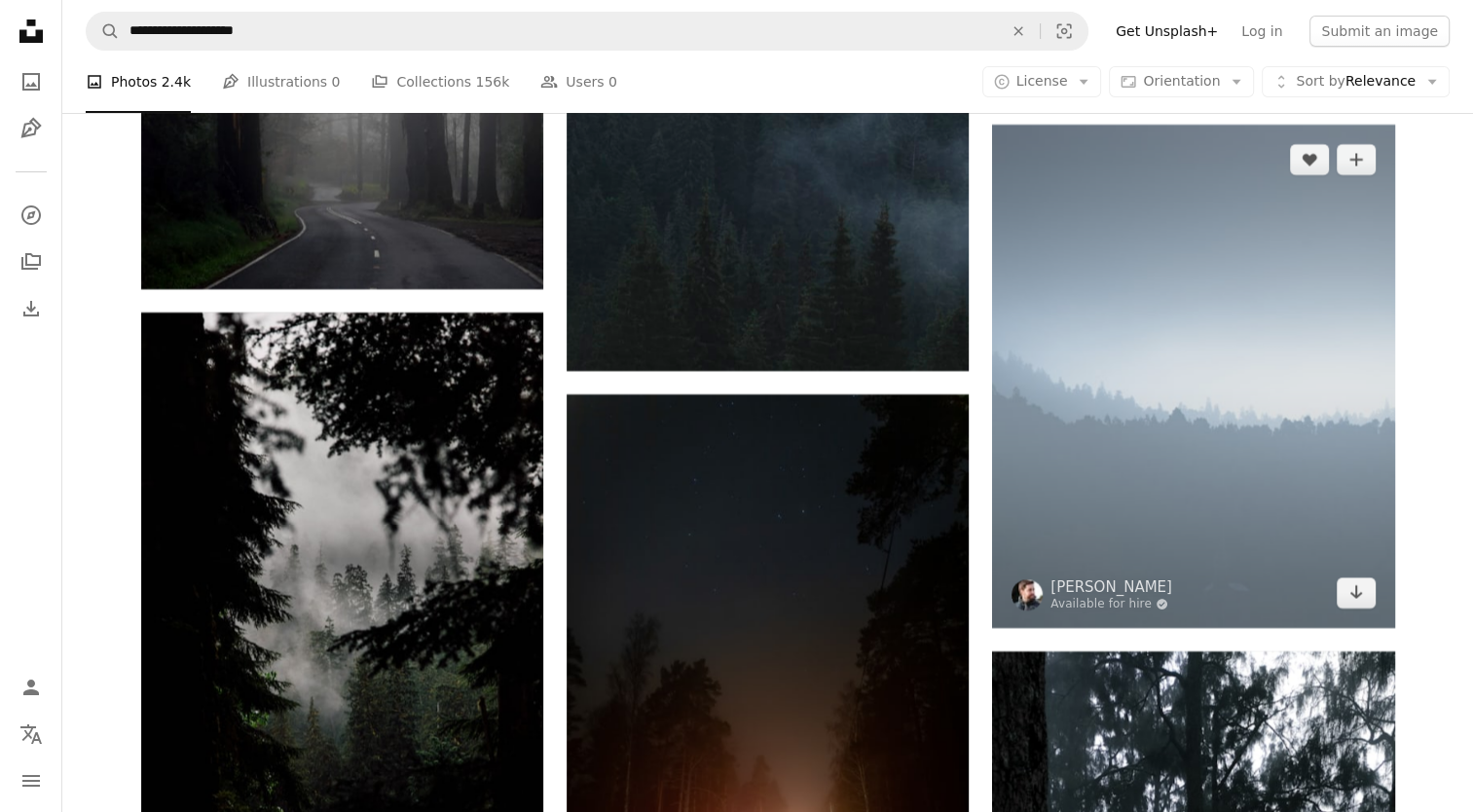
click at [1120, 531] on img at bounding box center [1193, 376] width 402 height 503
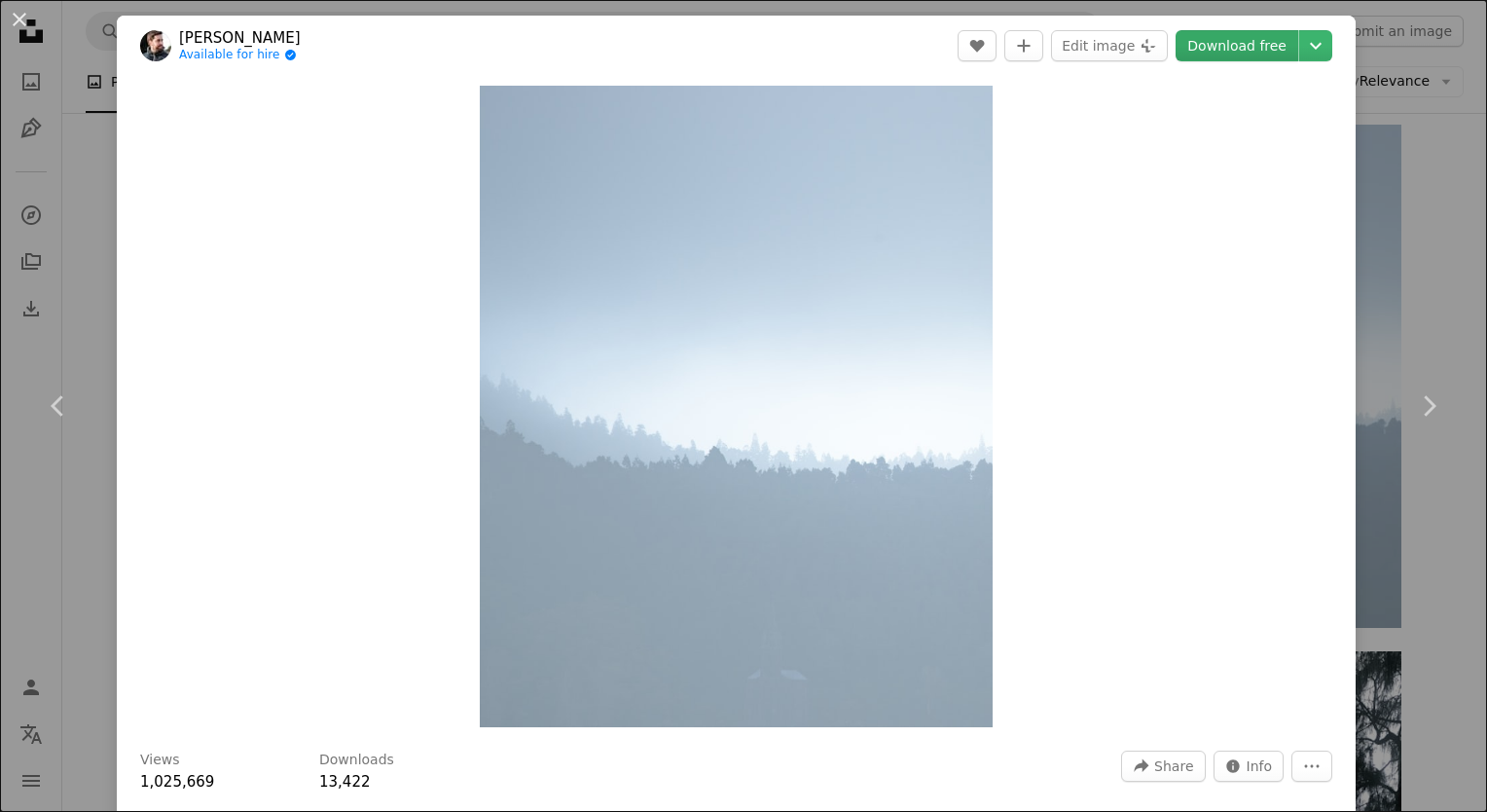
click at [1208, 48] on link "Download free" at bounding box center [1237, 46] width 123 height 31
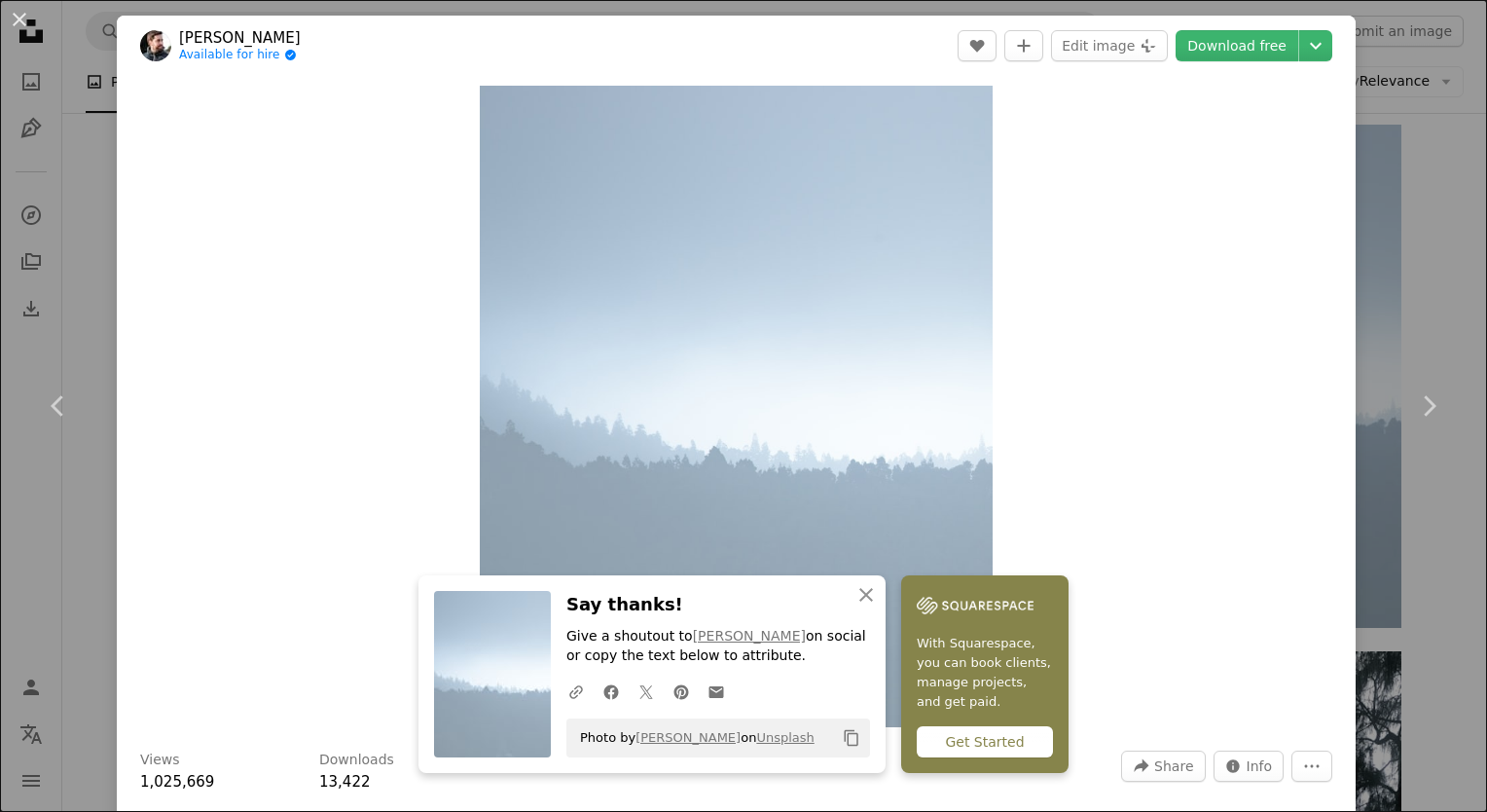
click at [1425, 251] on div "An X shape Chevron left Chevron right An X shape Close Say thanks! Give a shout…" at bounding box center [743, 406] width 1487 height 812
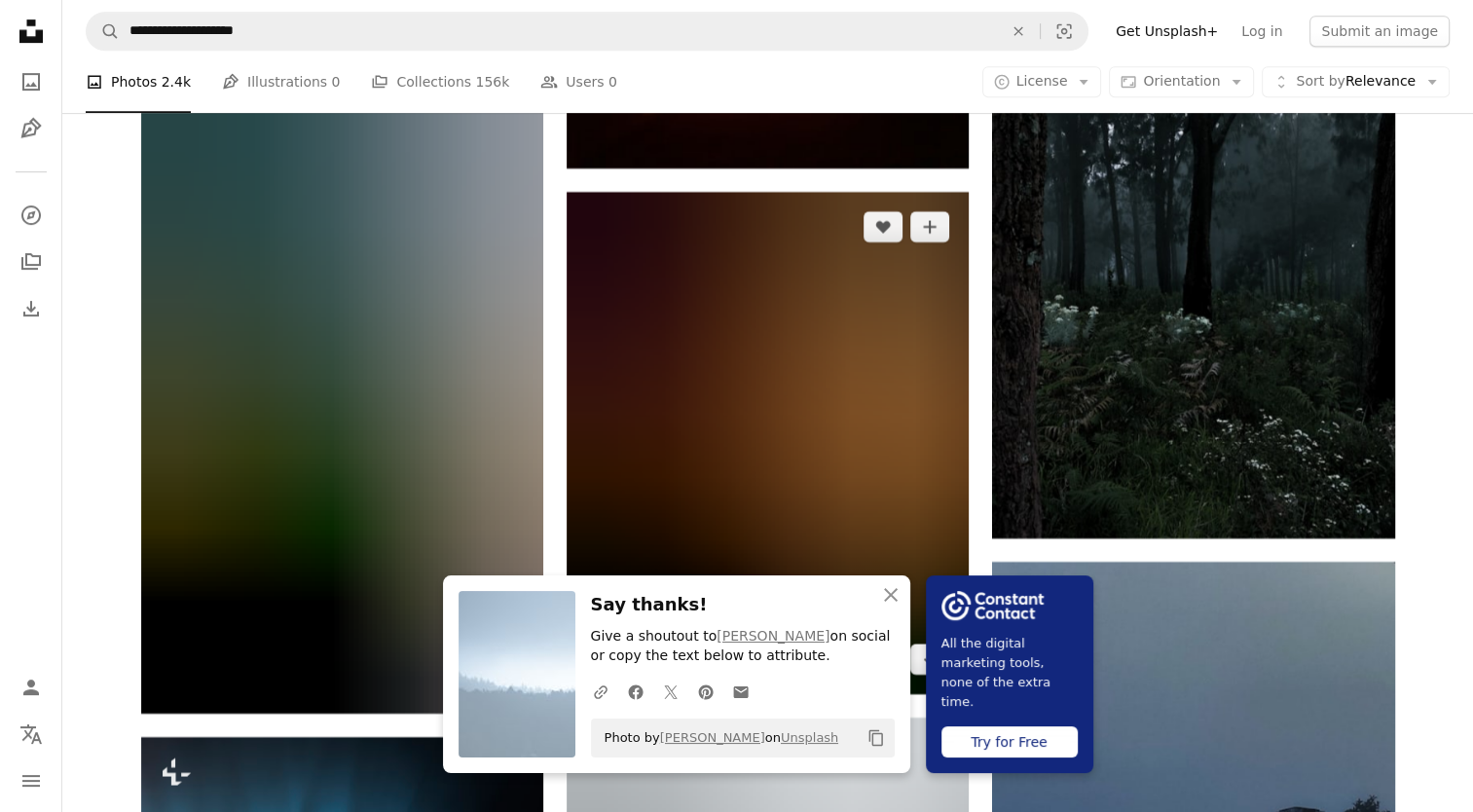
scroll to position [23077, 0]
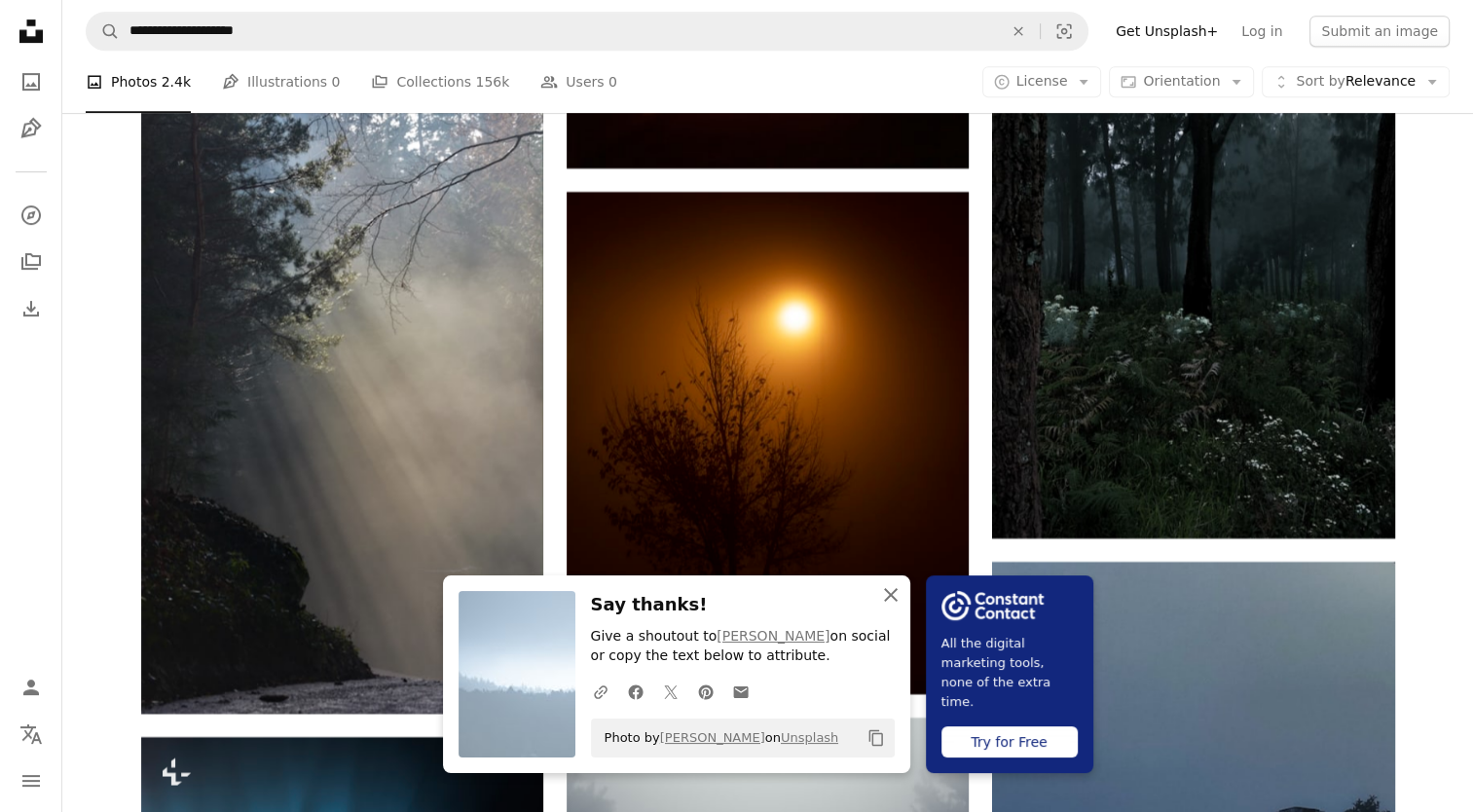
click at [885, 594] on icon "An X shape" at bounding box center [891, 595] width 23 height 23
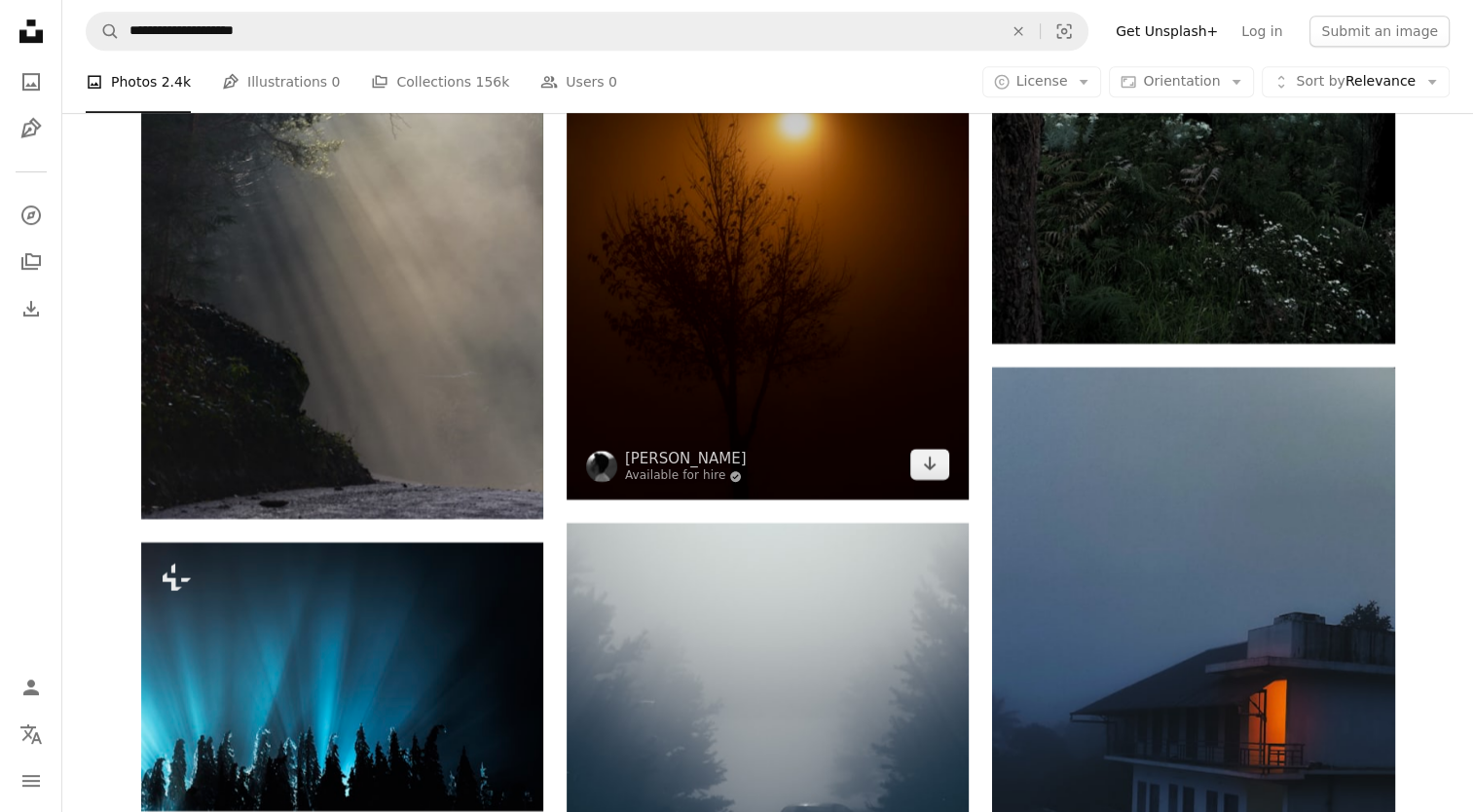
scroll to position [23275, 0]
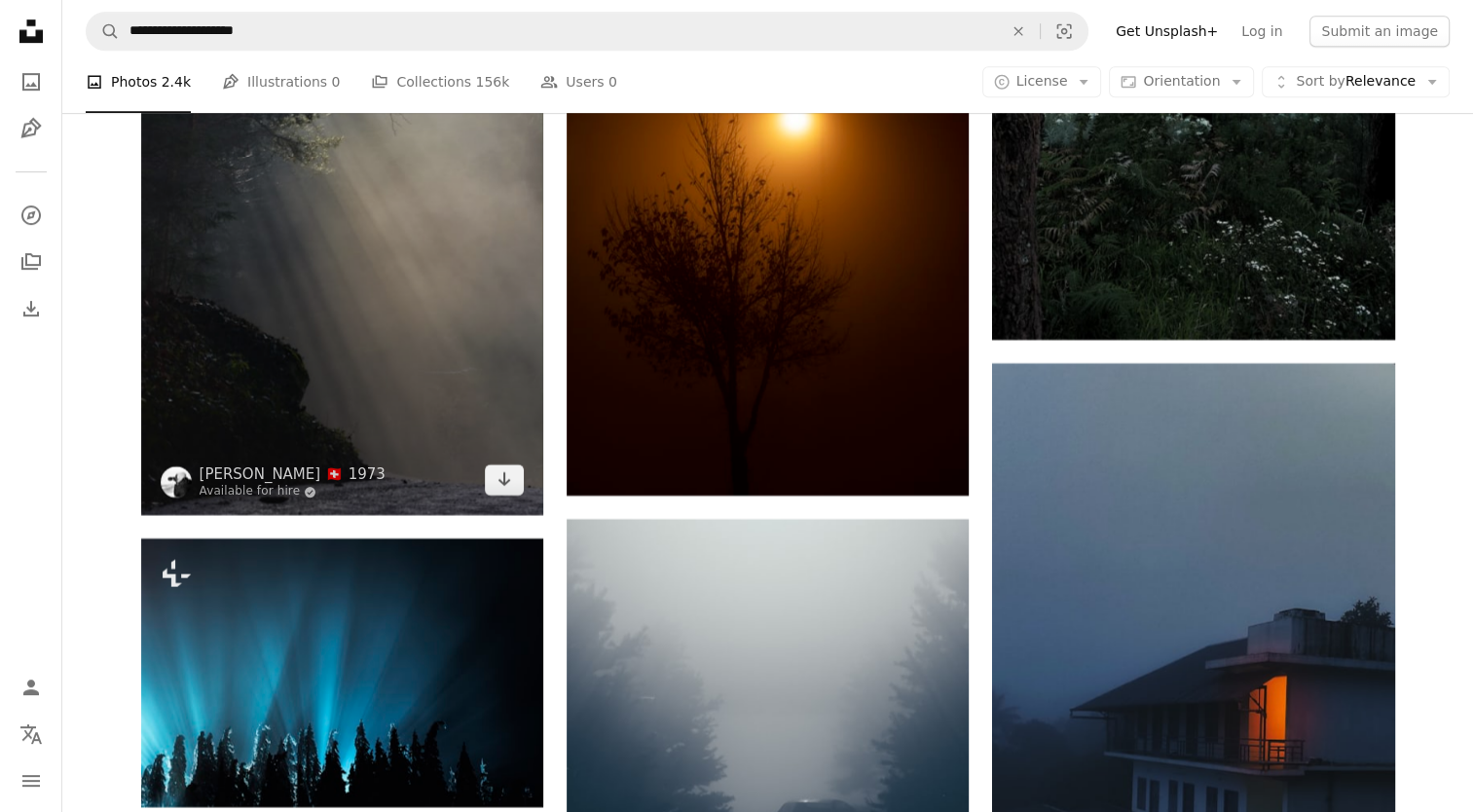
click at [369, 240] on img at bounding box center [342, 213] width 402 height 604
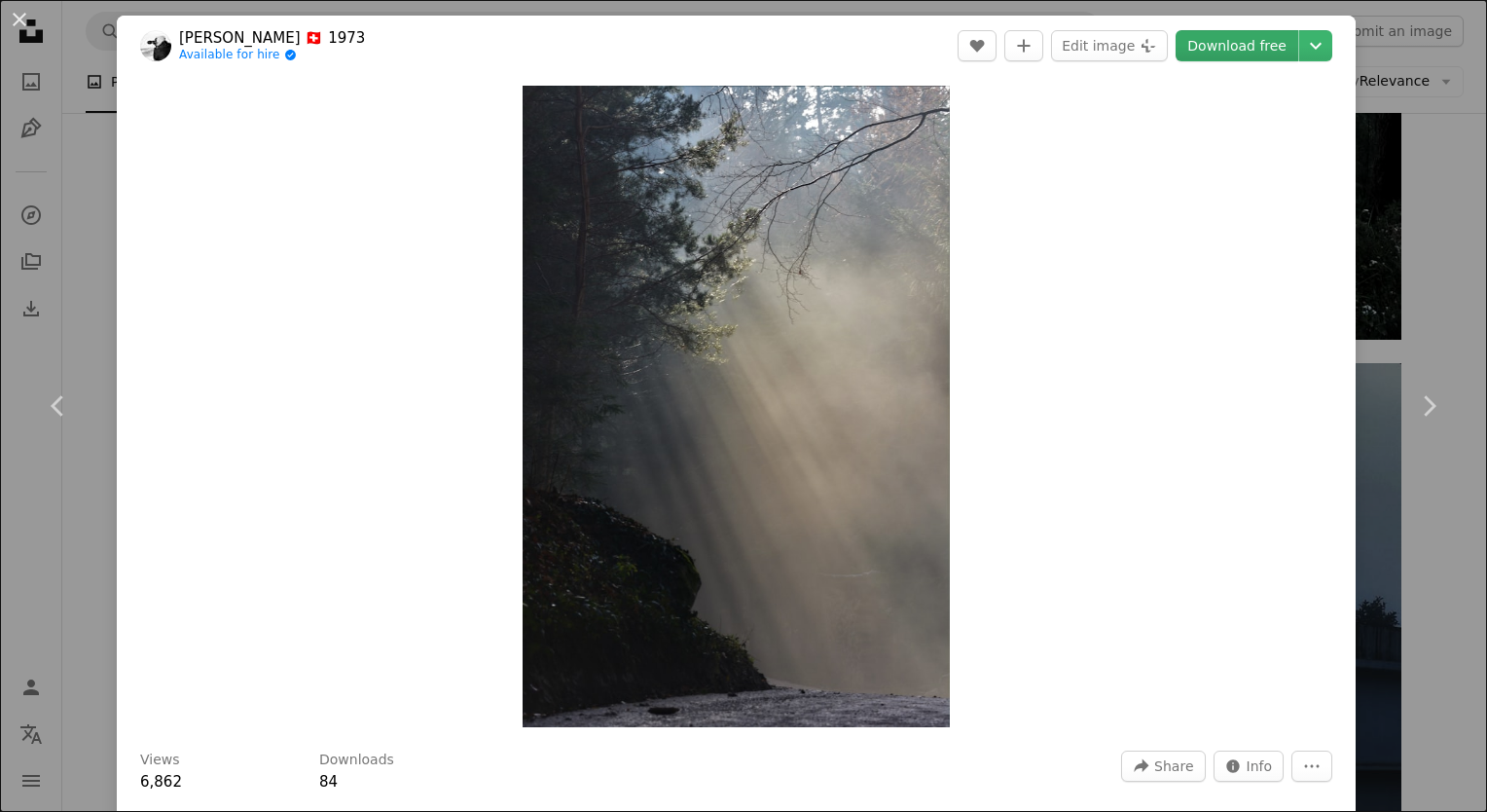
click at [1238, 46] on link "Download free" at bounding box center [1237, 46] width 123 height 31
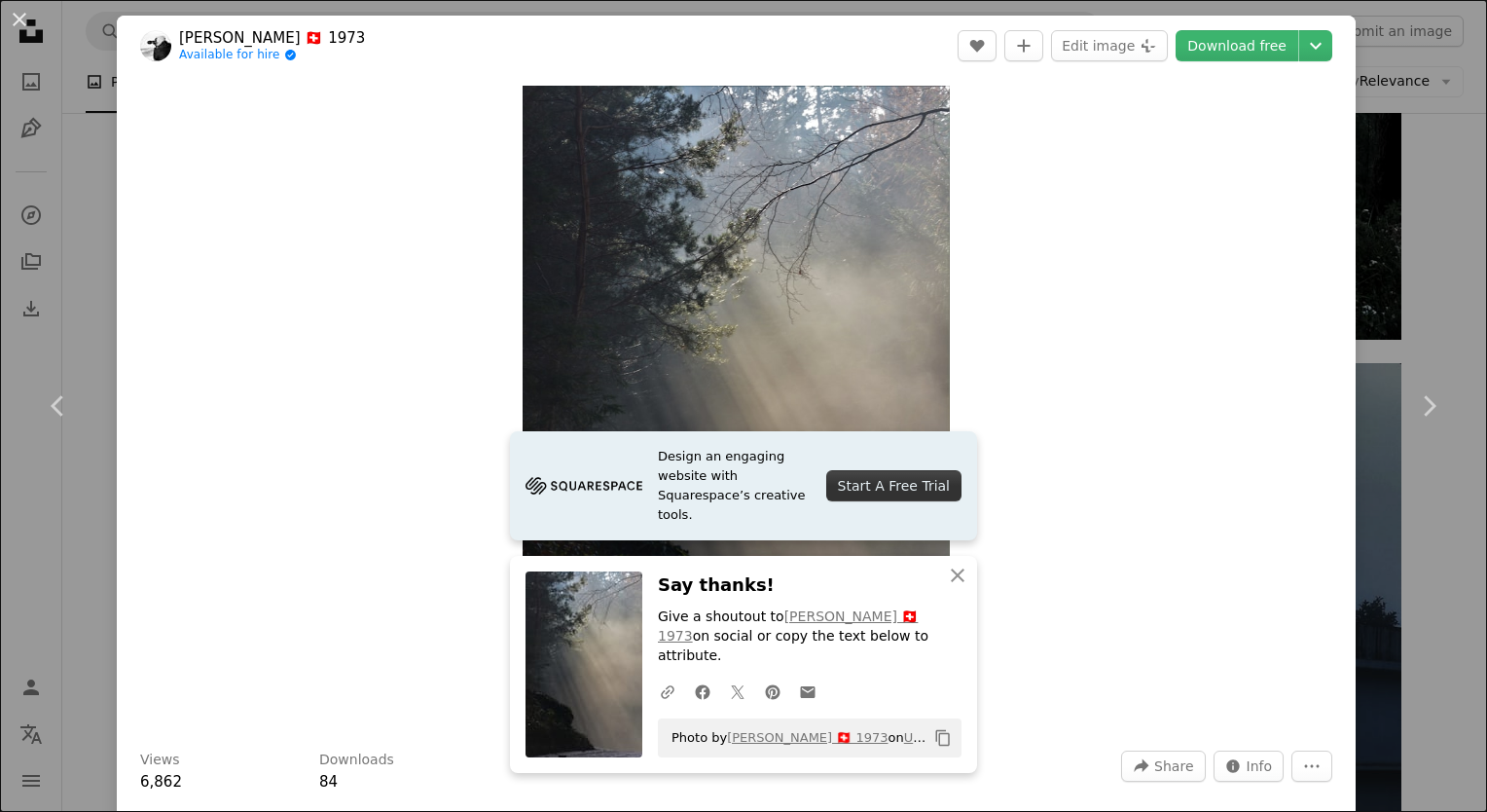
click at [1425, 284] on div "An X shape Chevron left Chevron right Design an engaging website with Squarespa…" at bounding box center [743, 406] width 1487 height 812
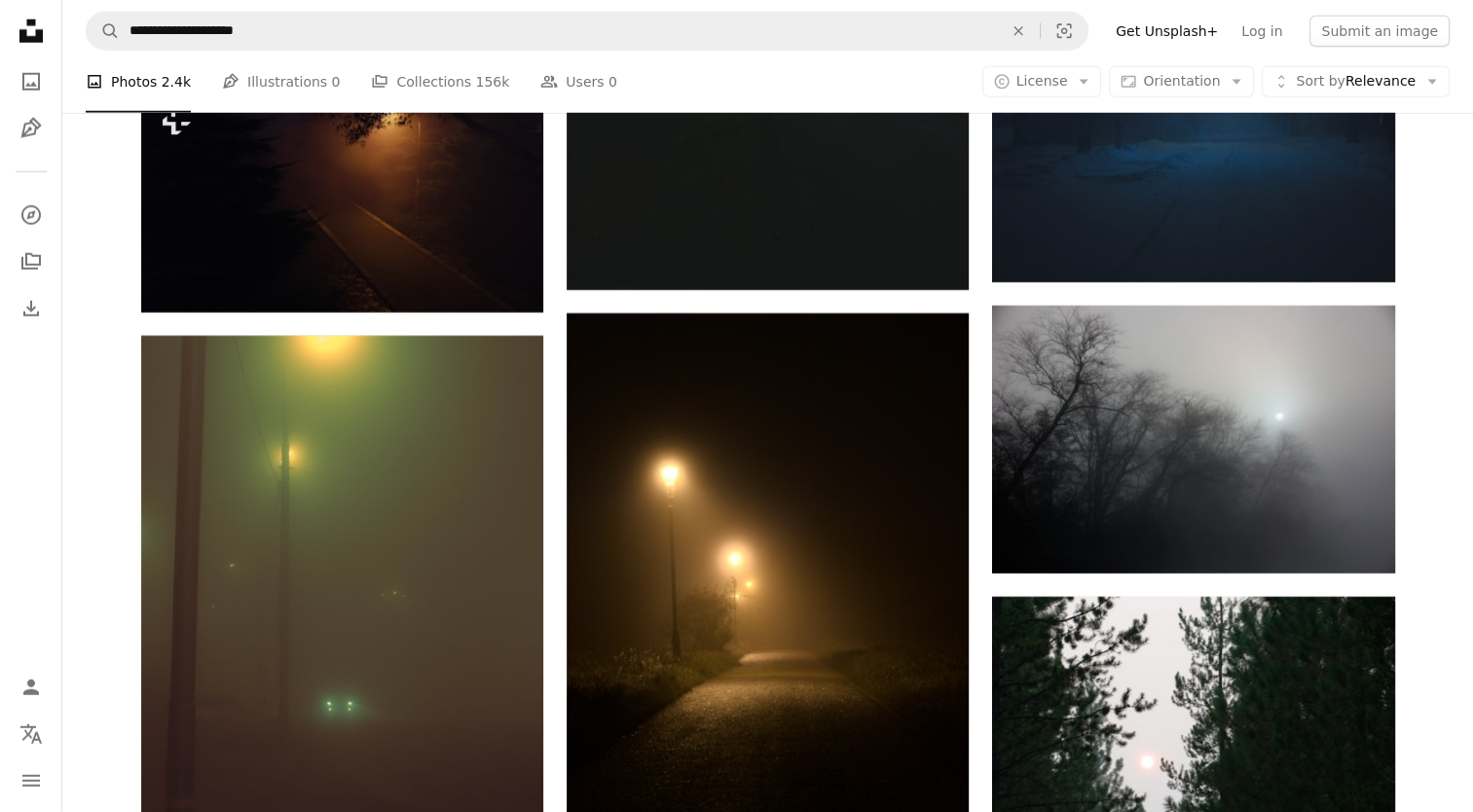
scroll to position [27406, 0]
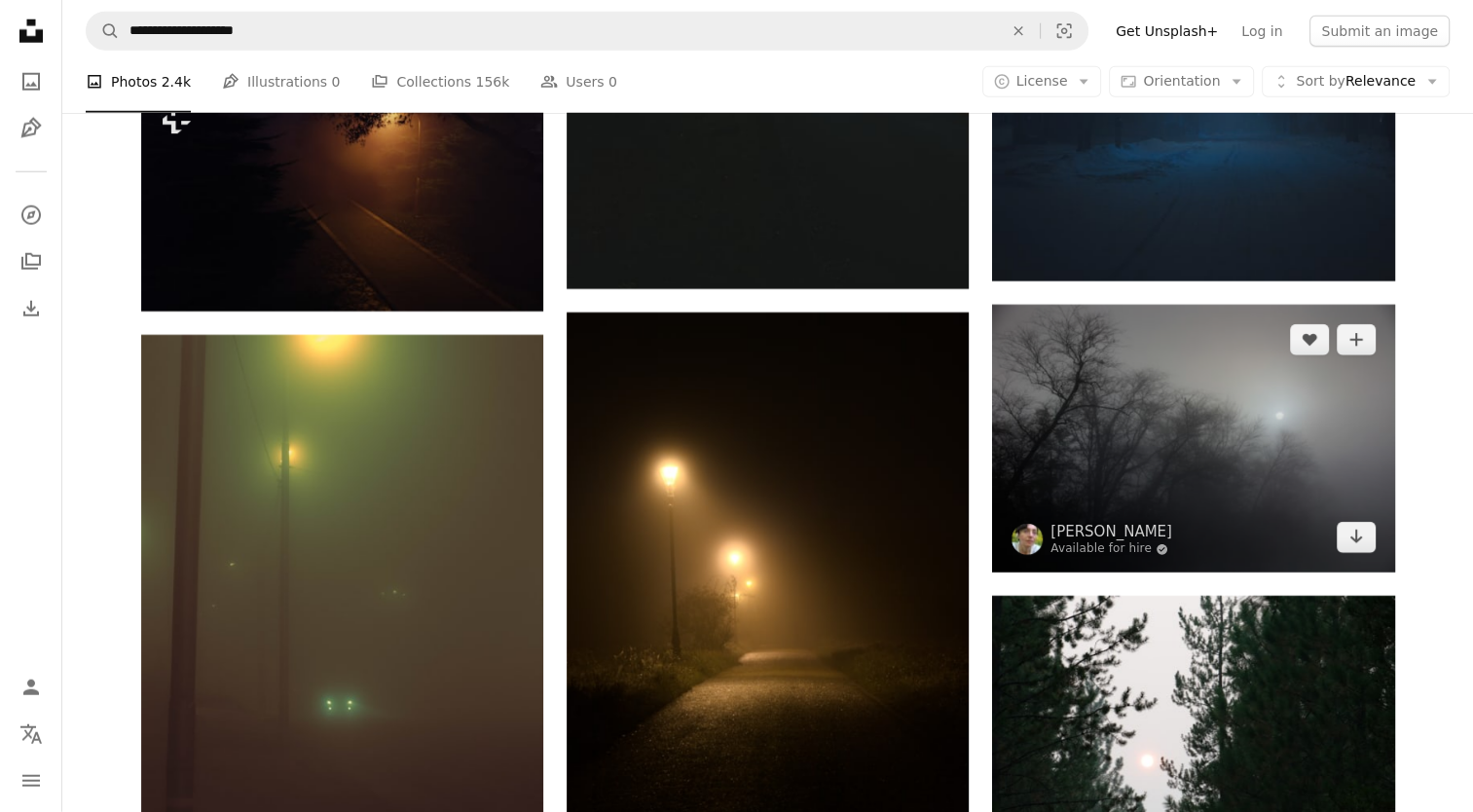
click at [1262, 415] on img at bounding box center [1193, 438] width 402 height 268
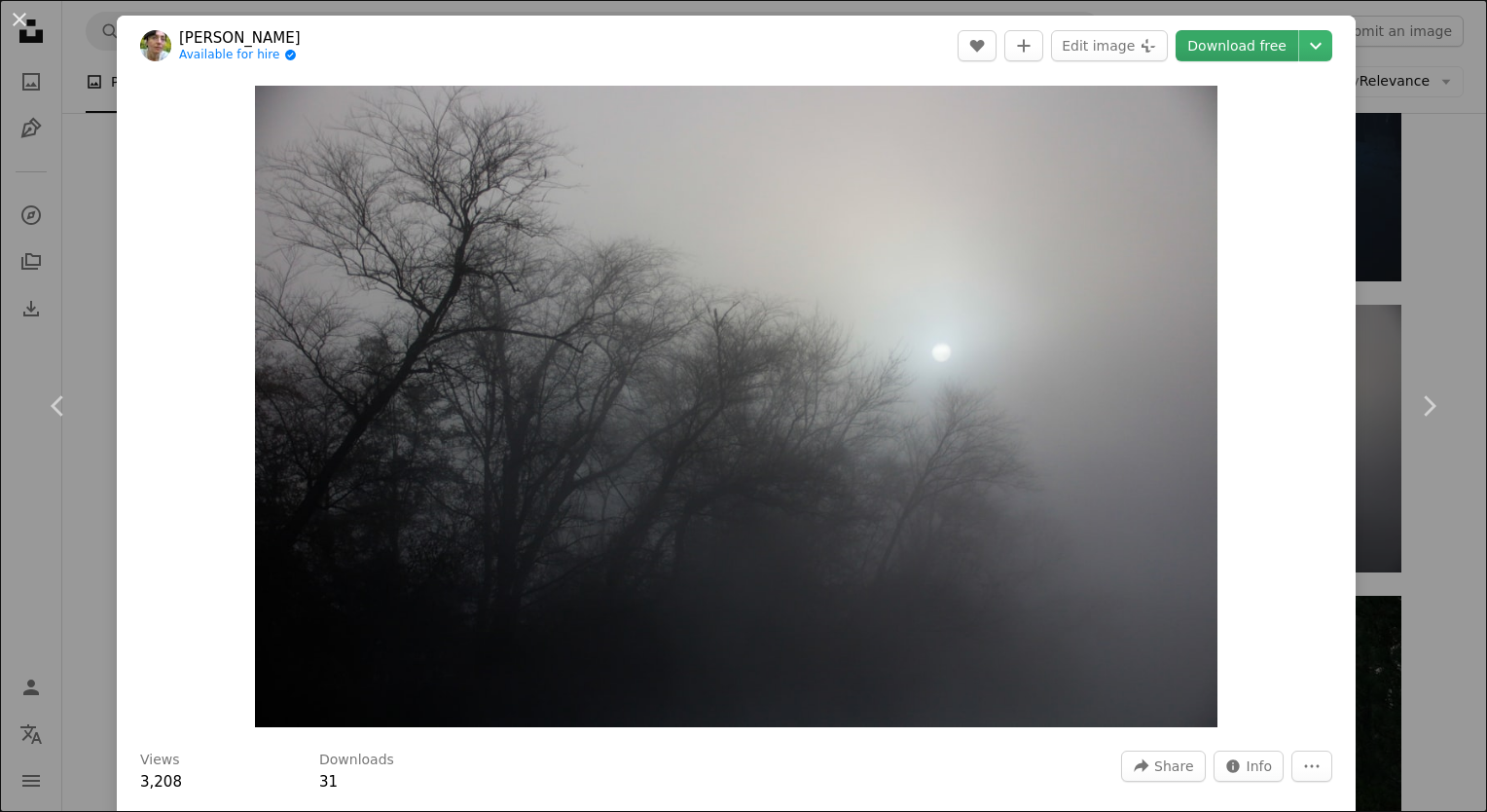
click at [1200, 33] on link "Download free" at bounding box center [1237, 46] width 123 height 31
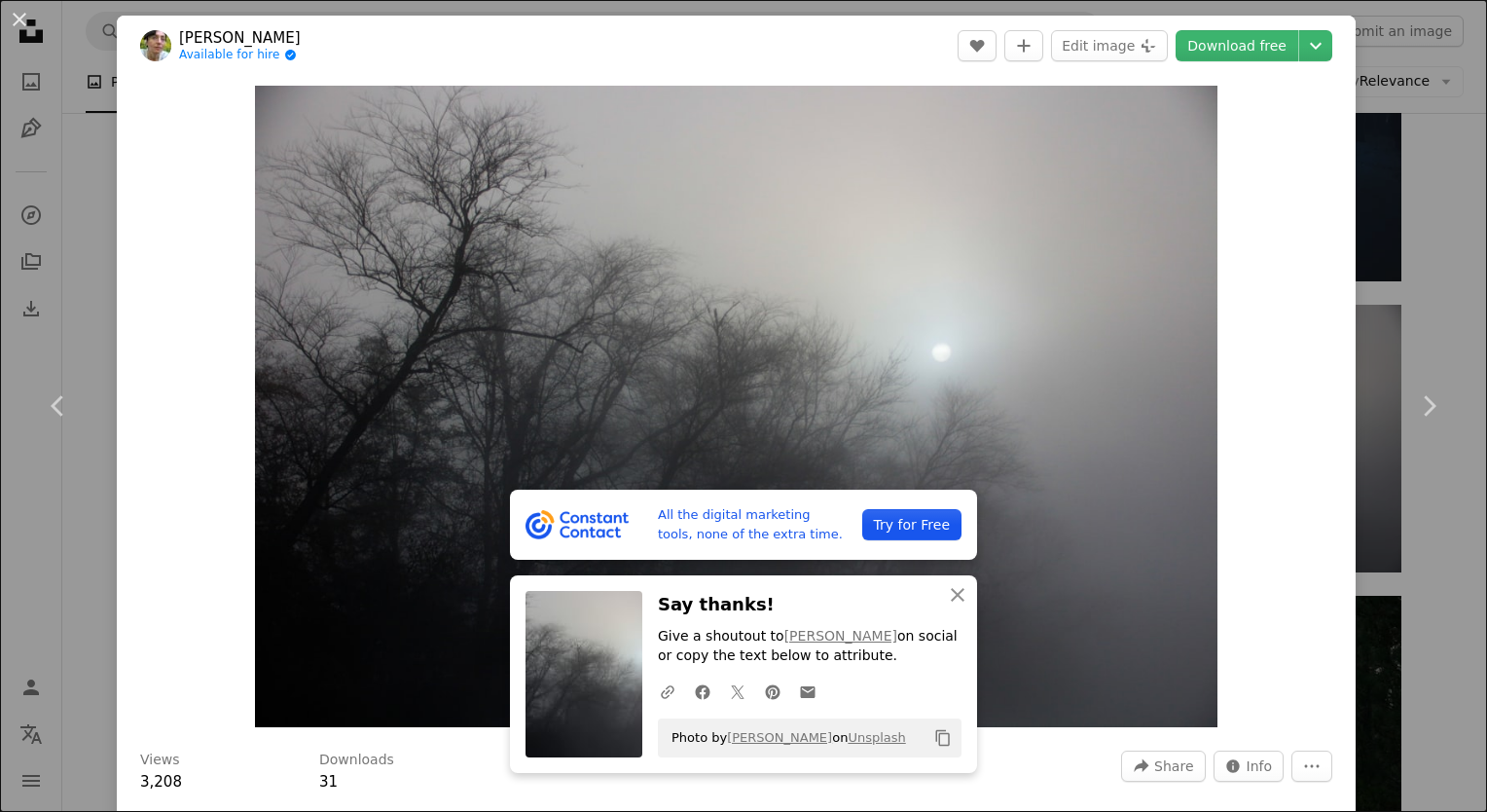
click at [1405, 153] on div "An X shape Chevron left Chevron right All the digital marketing tools, none of …" at bounding box center [743, 406] width 1487 height 812
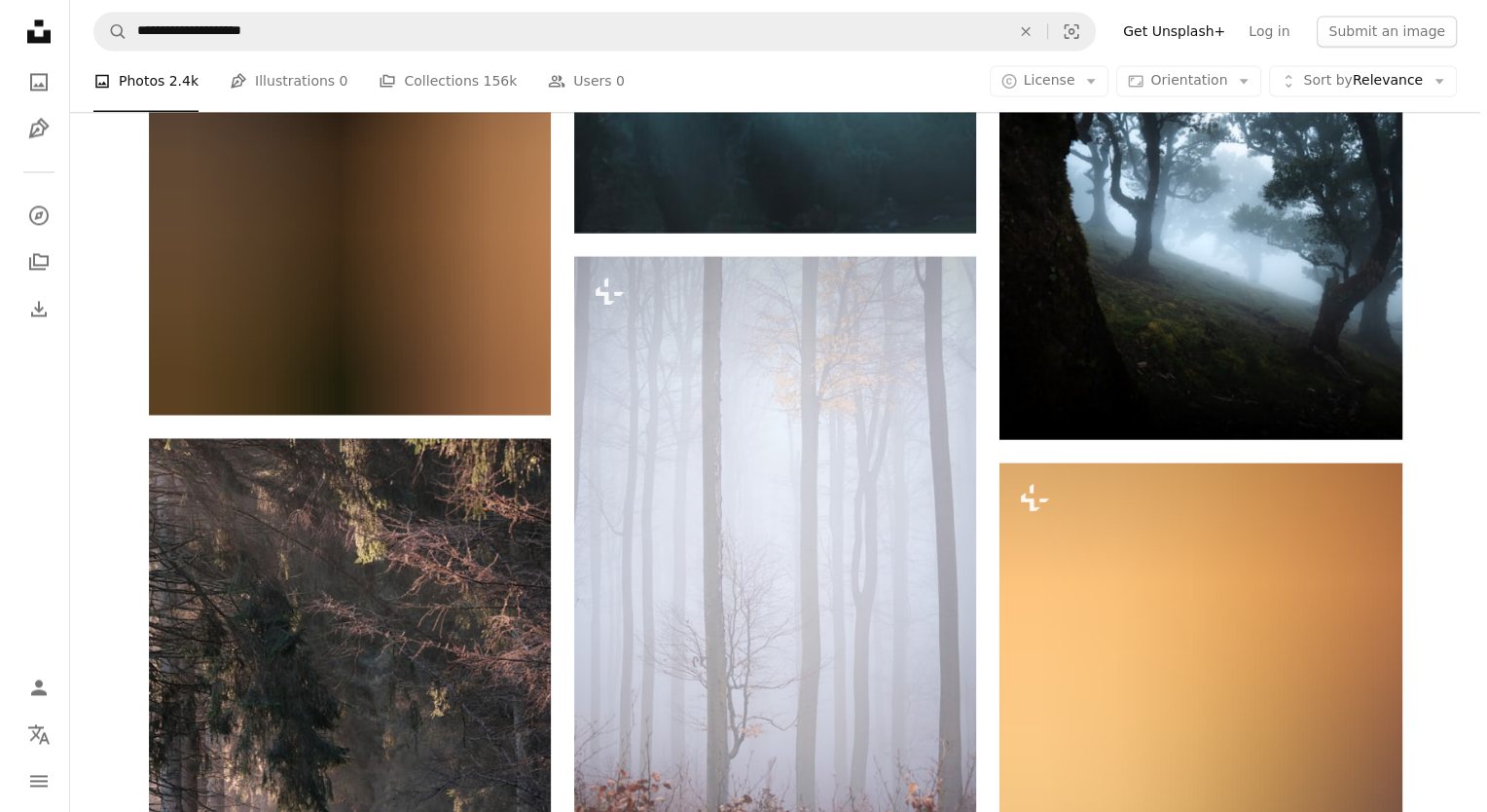
scroll to position [47301, 0]
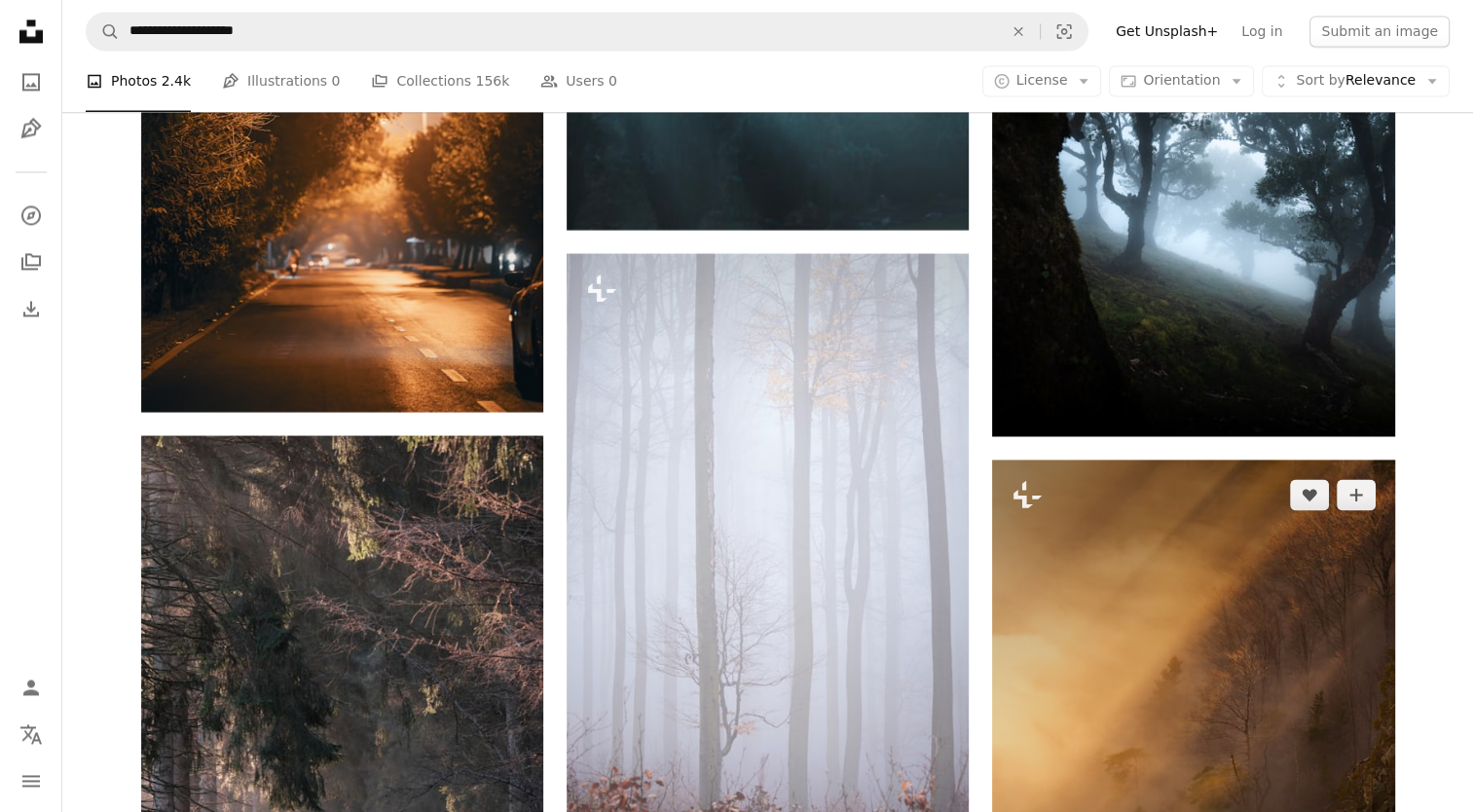
click at [1152, 553] on img at bounding box center [1193, 761] width 402 height 604
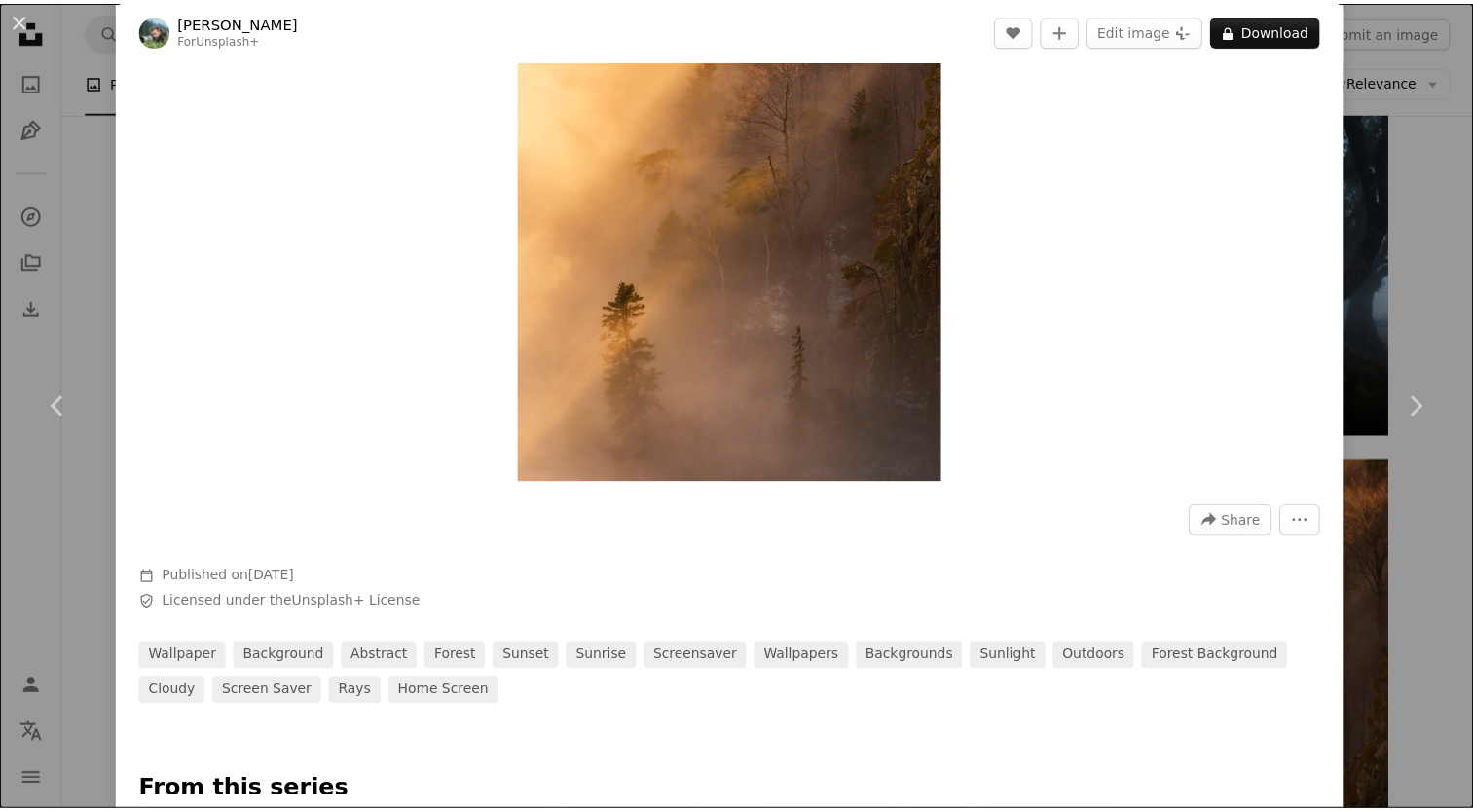
scroll to position [308, 0]
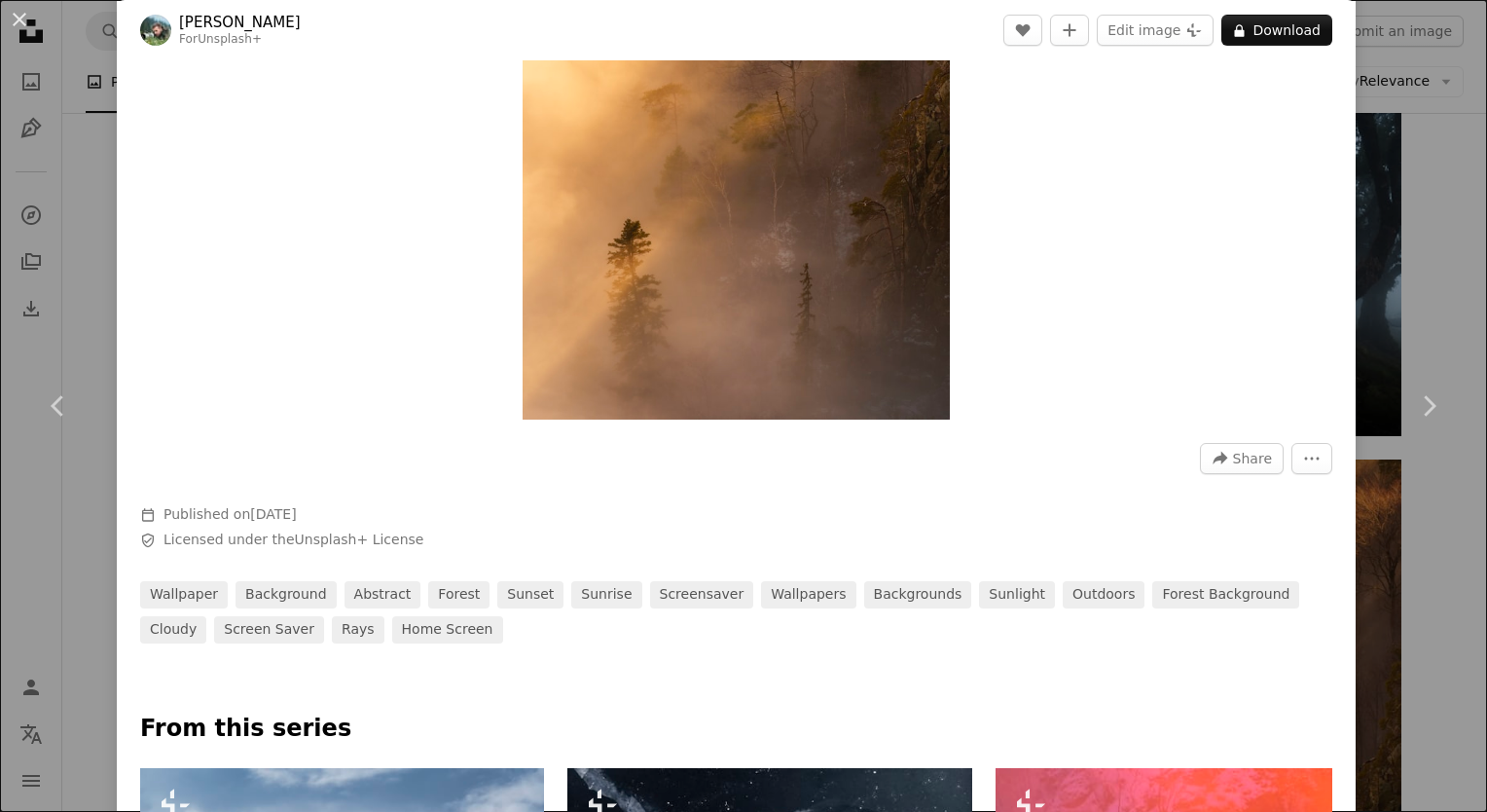
click at [1427, 213] on div "An X shape Chevron left Chevron right [PERSON_NAME] For Unsplash+ A heart A plu…" at bounding box center [743, 406] width 1487 height 812
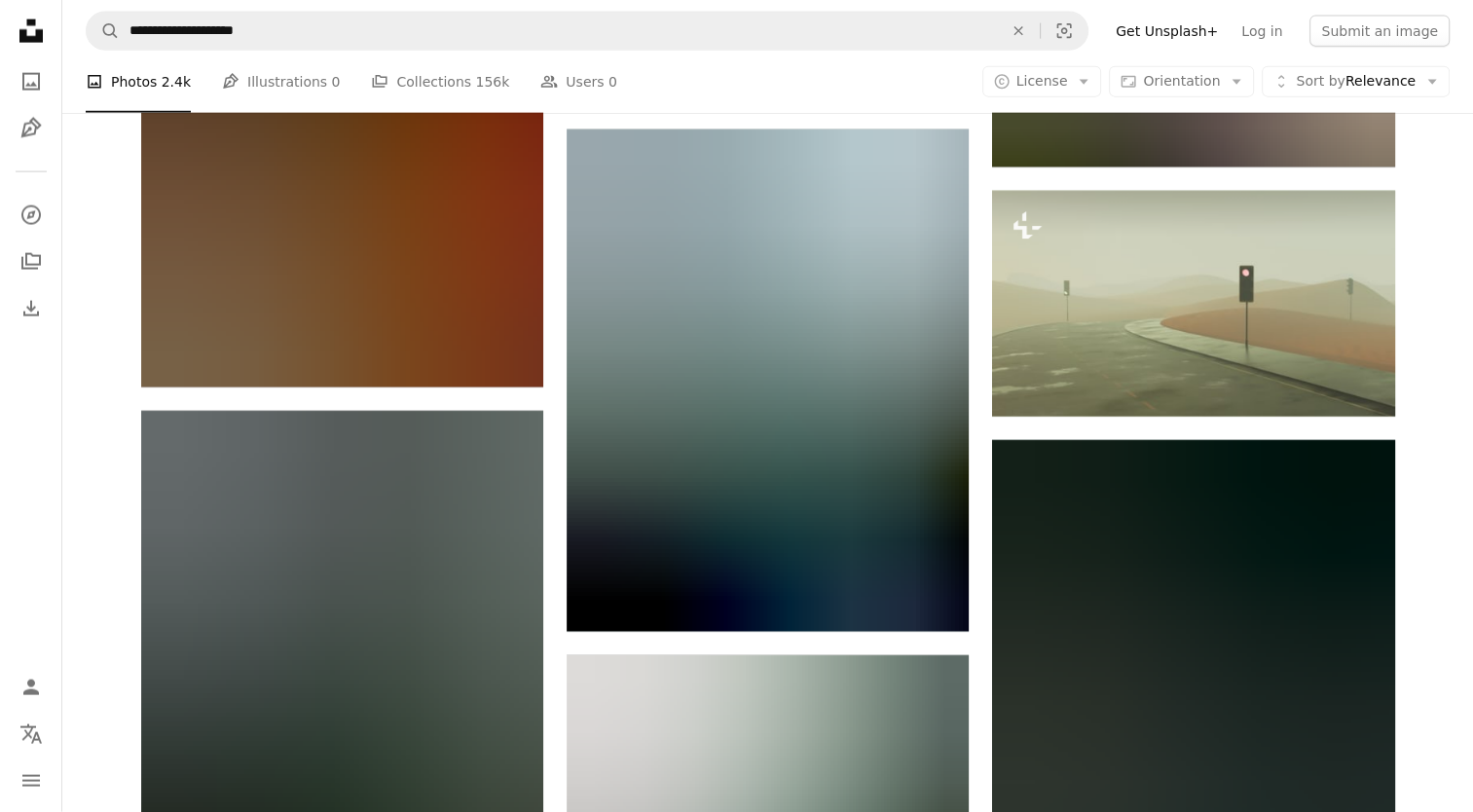
scroll to position [56095, 0]
